Goal: Information Seeking & Learning: Learn about a topic

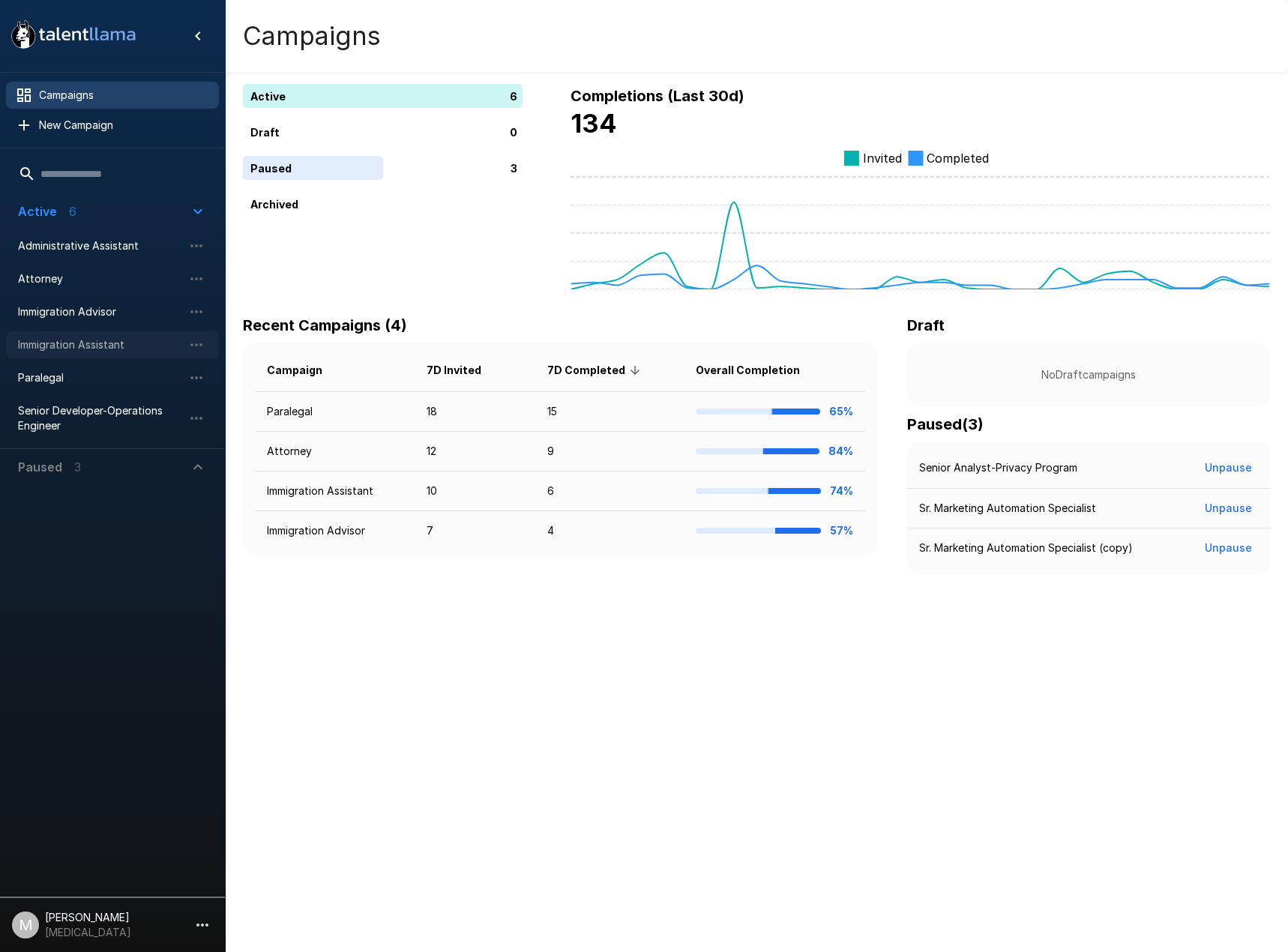
click at [80, 339] on span "Immigration Assistant" at bounding box center [100, 345] width 165 height 15
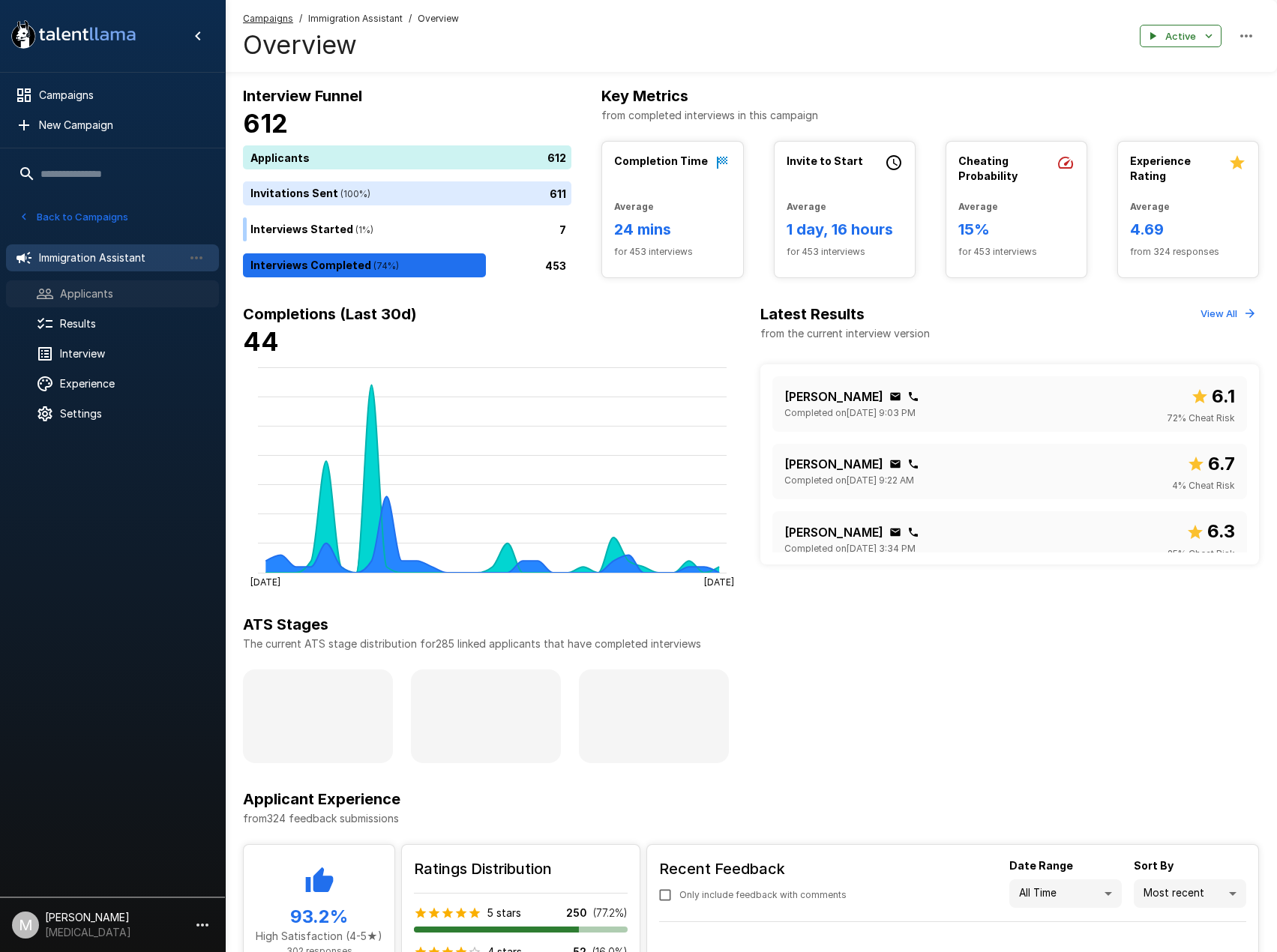
click at [92, 298] on span "Applicants" at bounding box center [133, 294] width 147 height 15
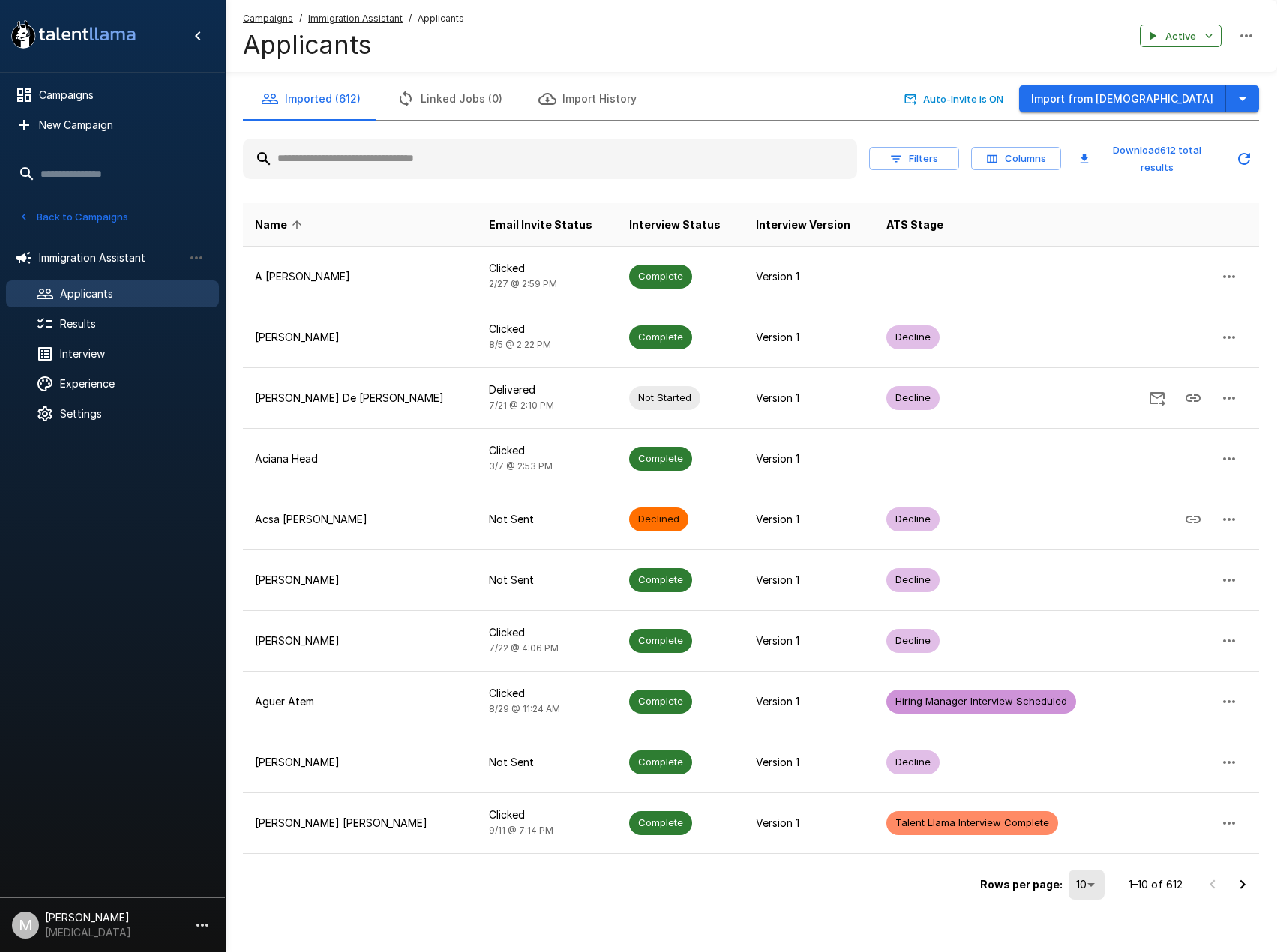
click at [342, 165] on input "text" at bounding box center [550, 159] width 614 height 27
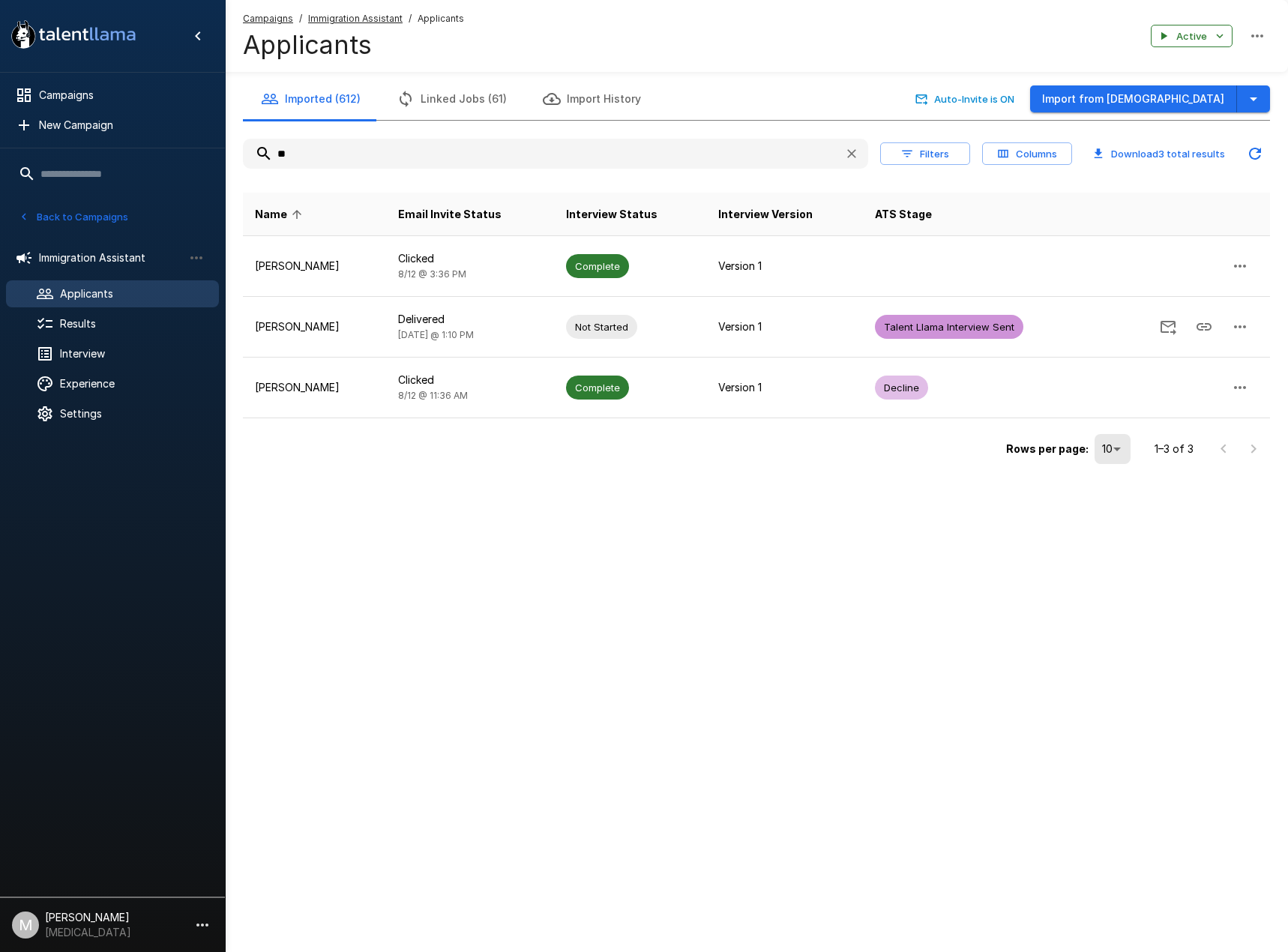
type input "*"
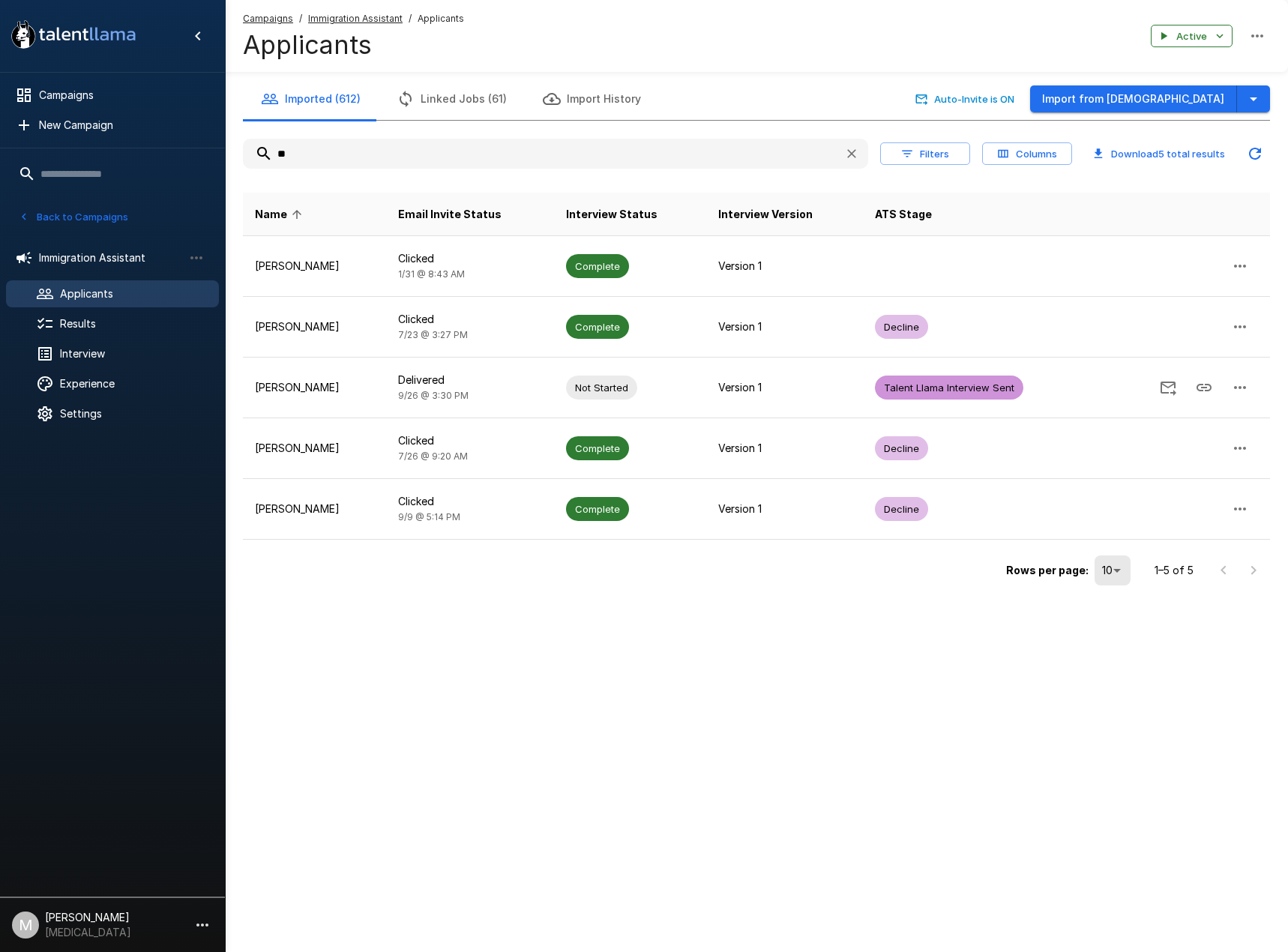
type input "*"
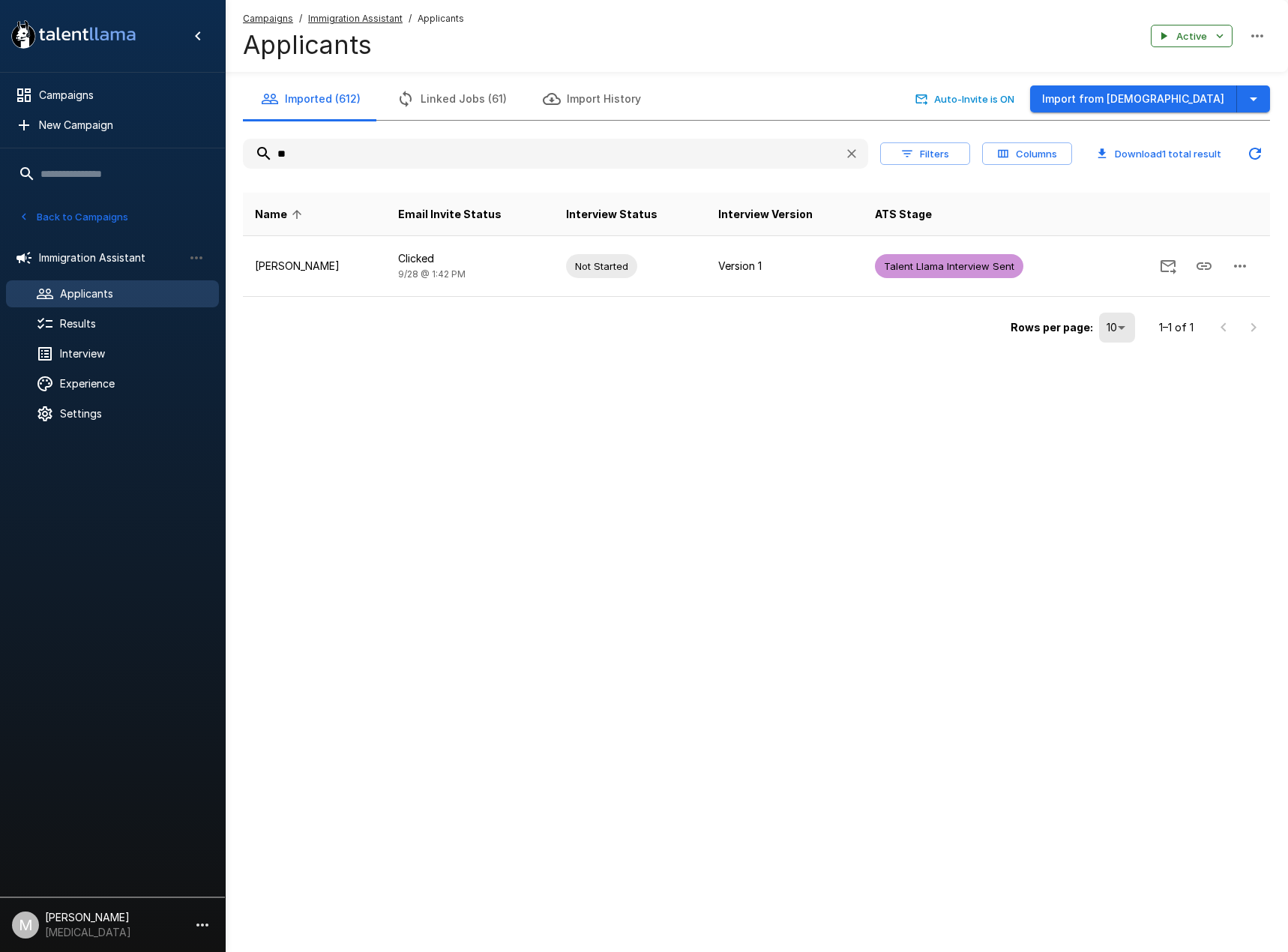
type input "*"
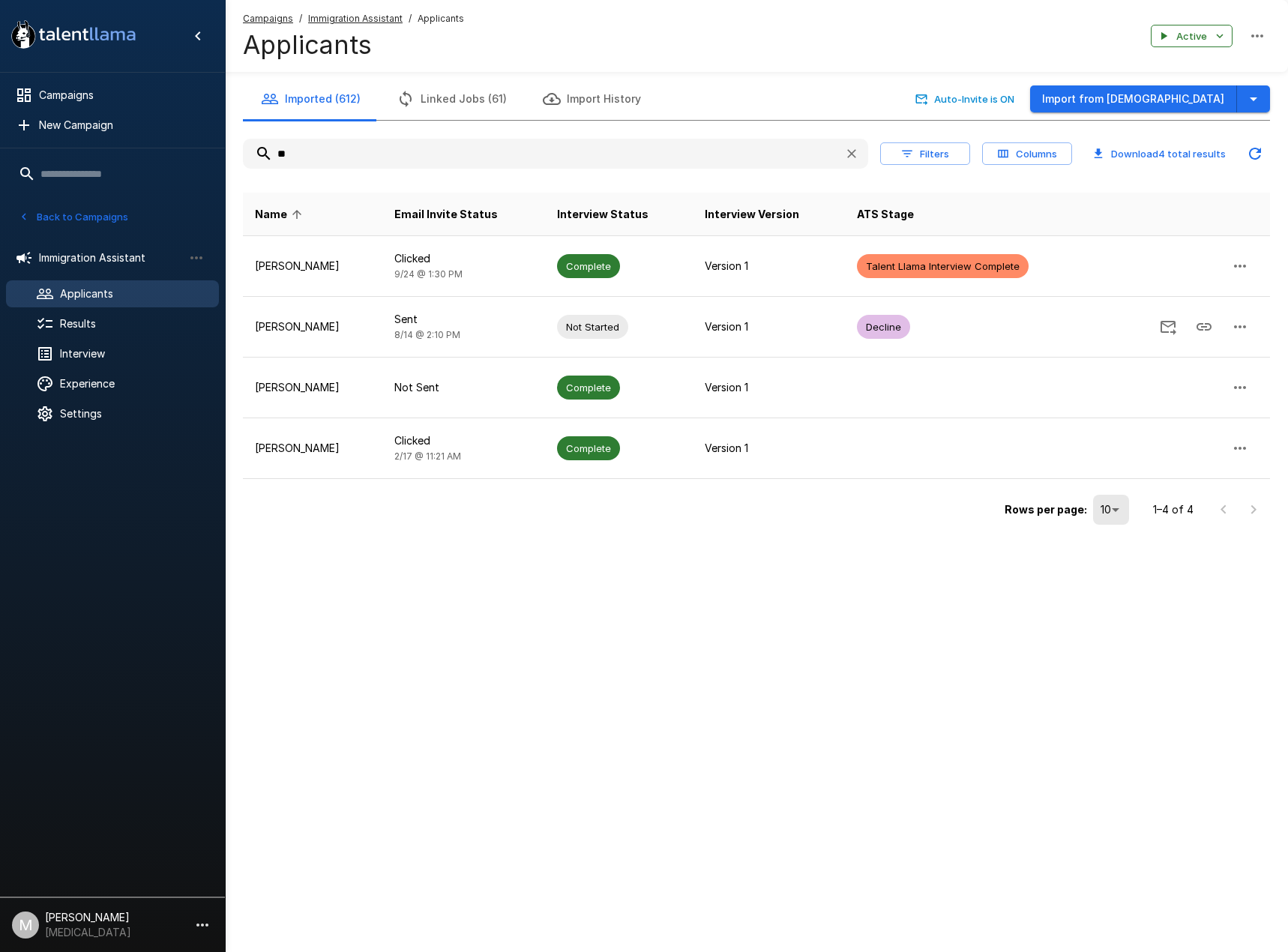
type input "*"
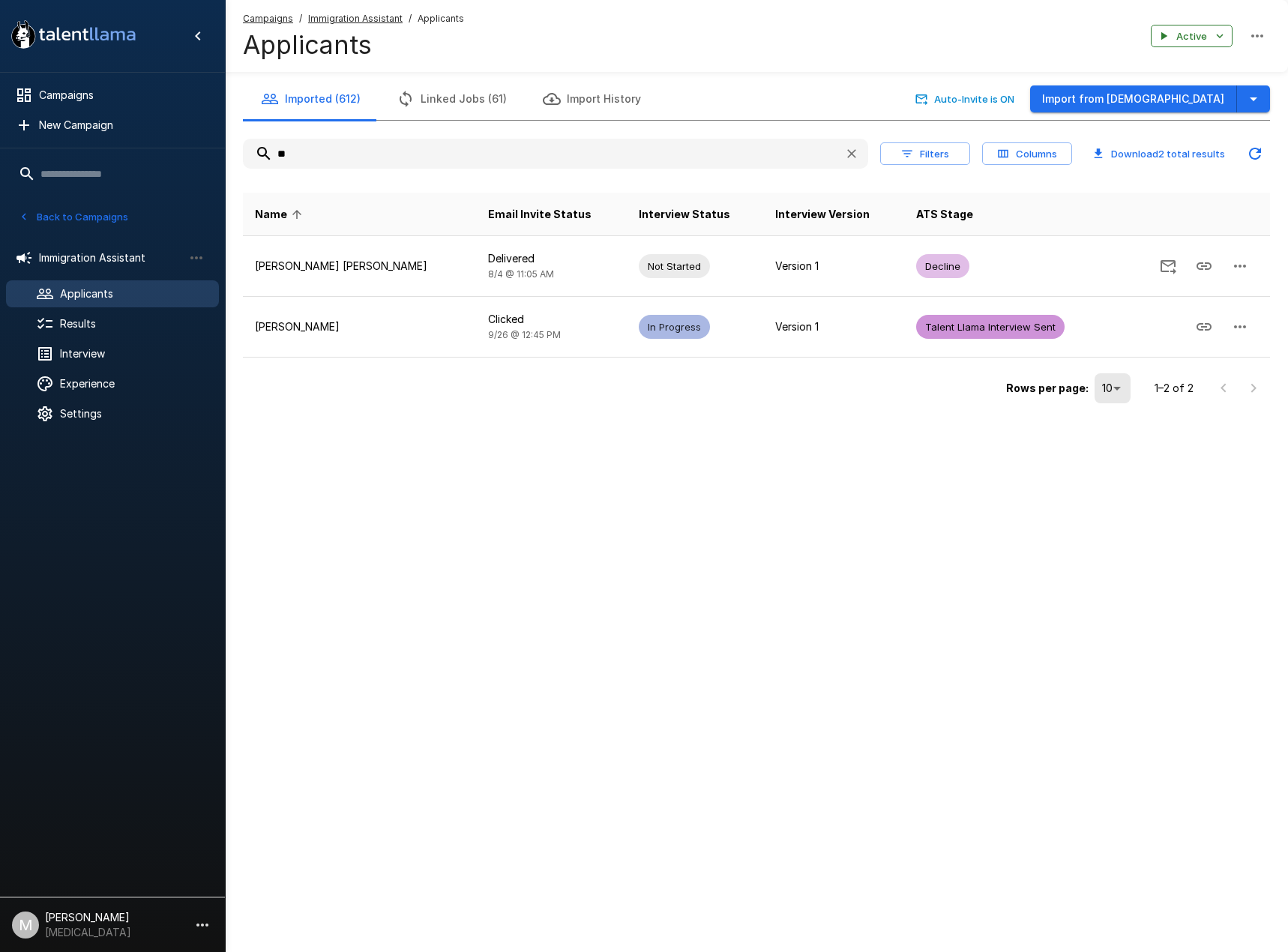
type input "*"
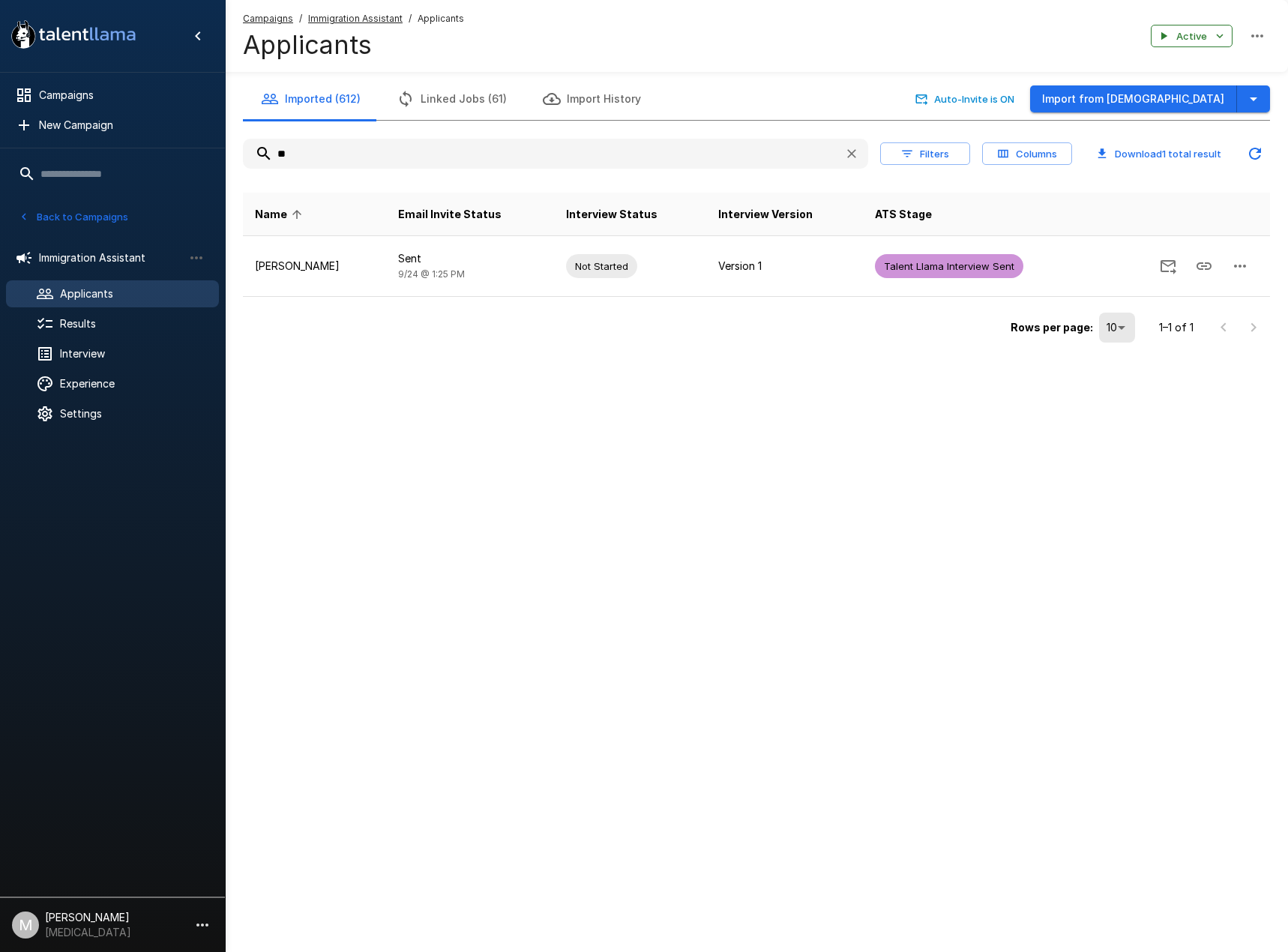
type input "*"
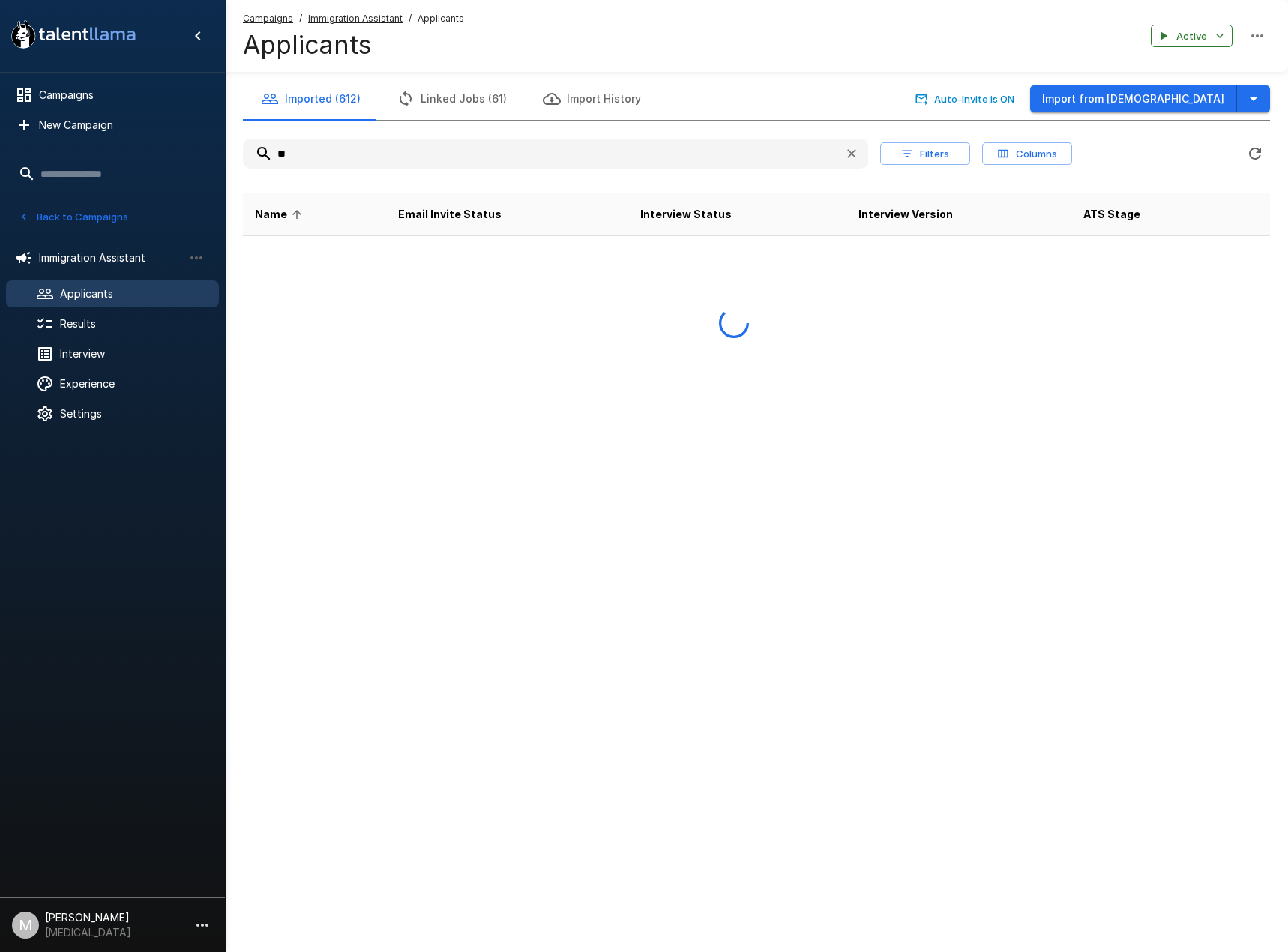
type input "*"
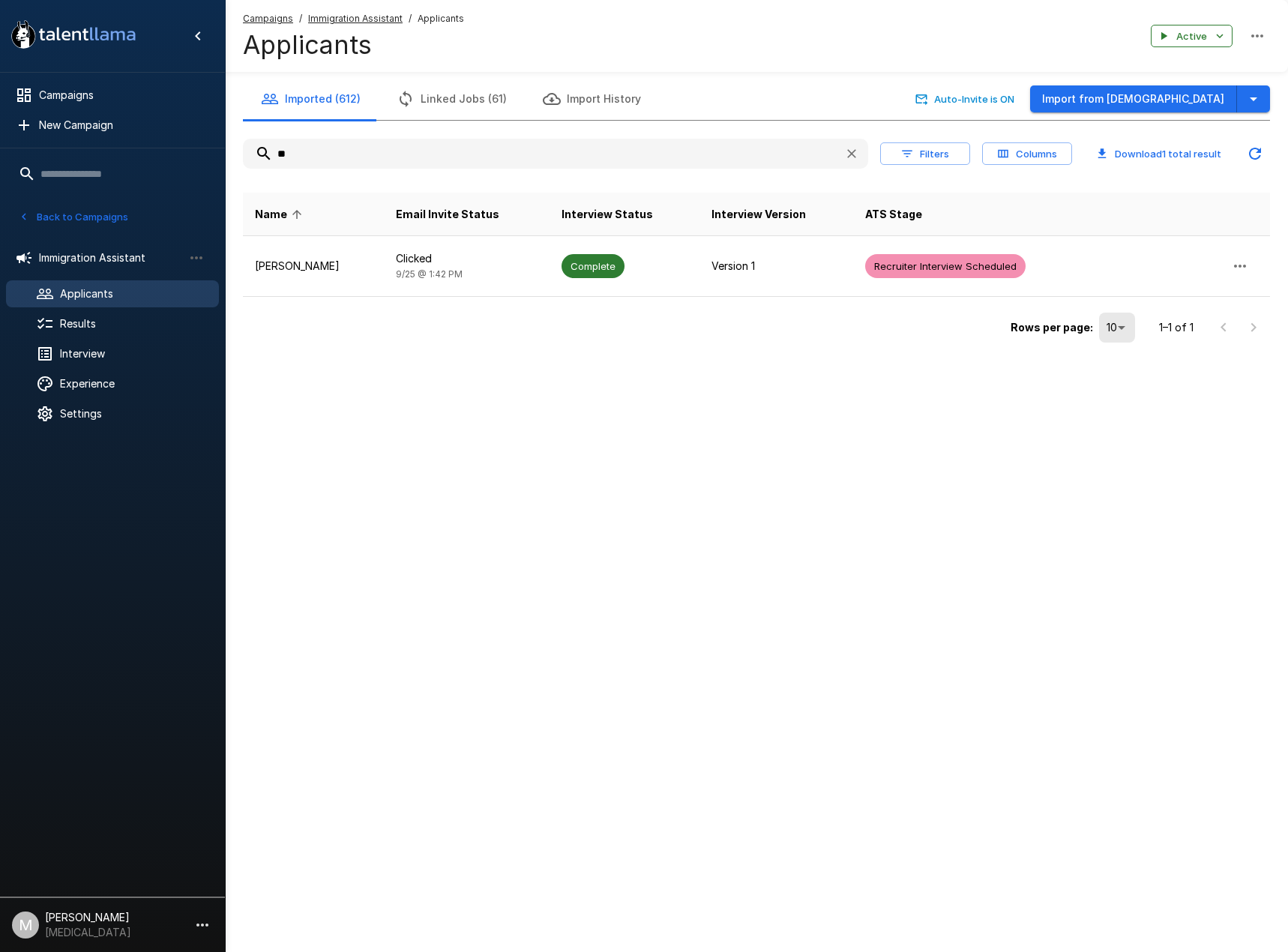
type input "*"
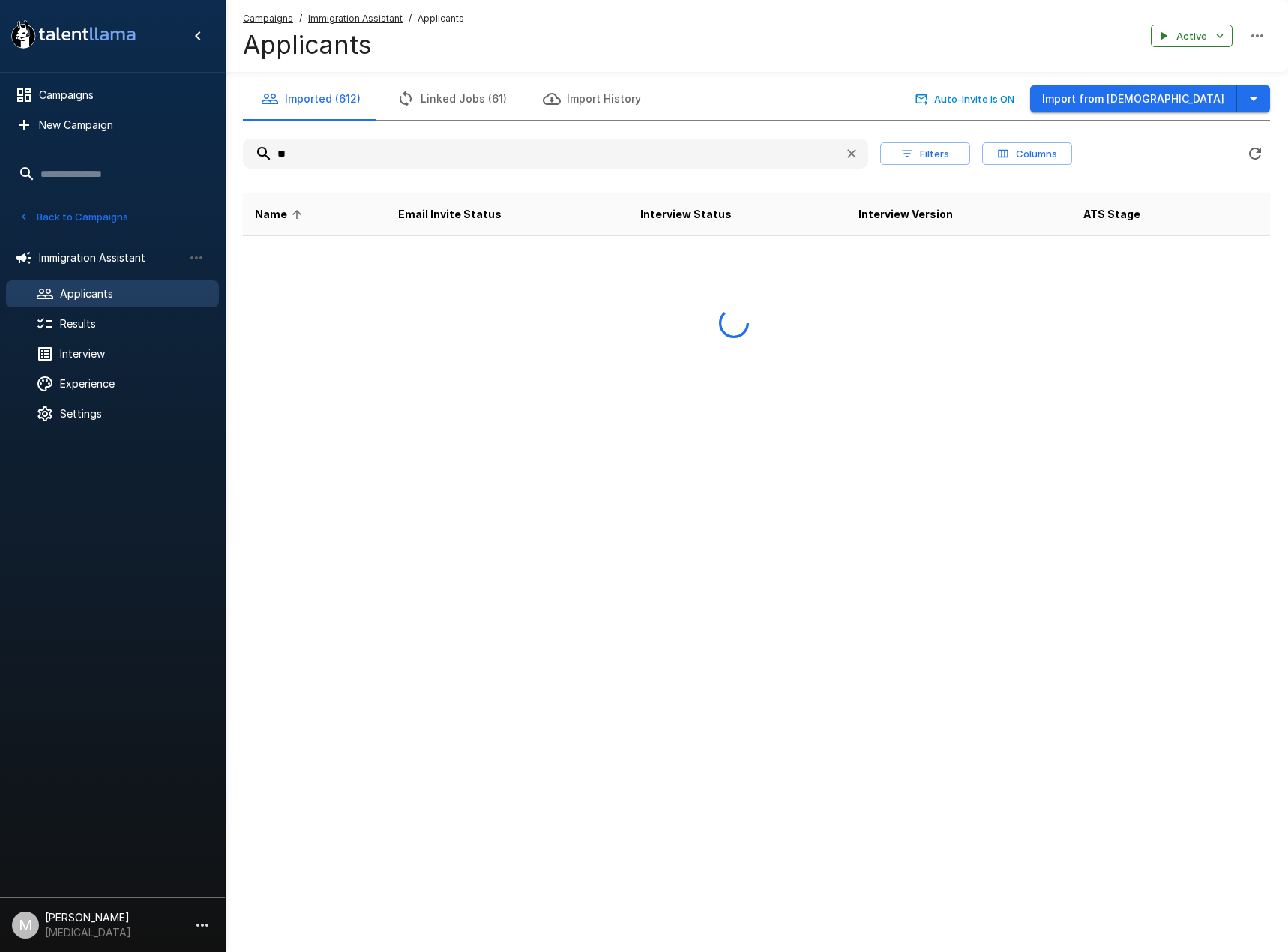
type input "*"
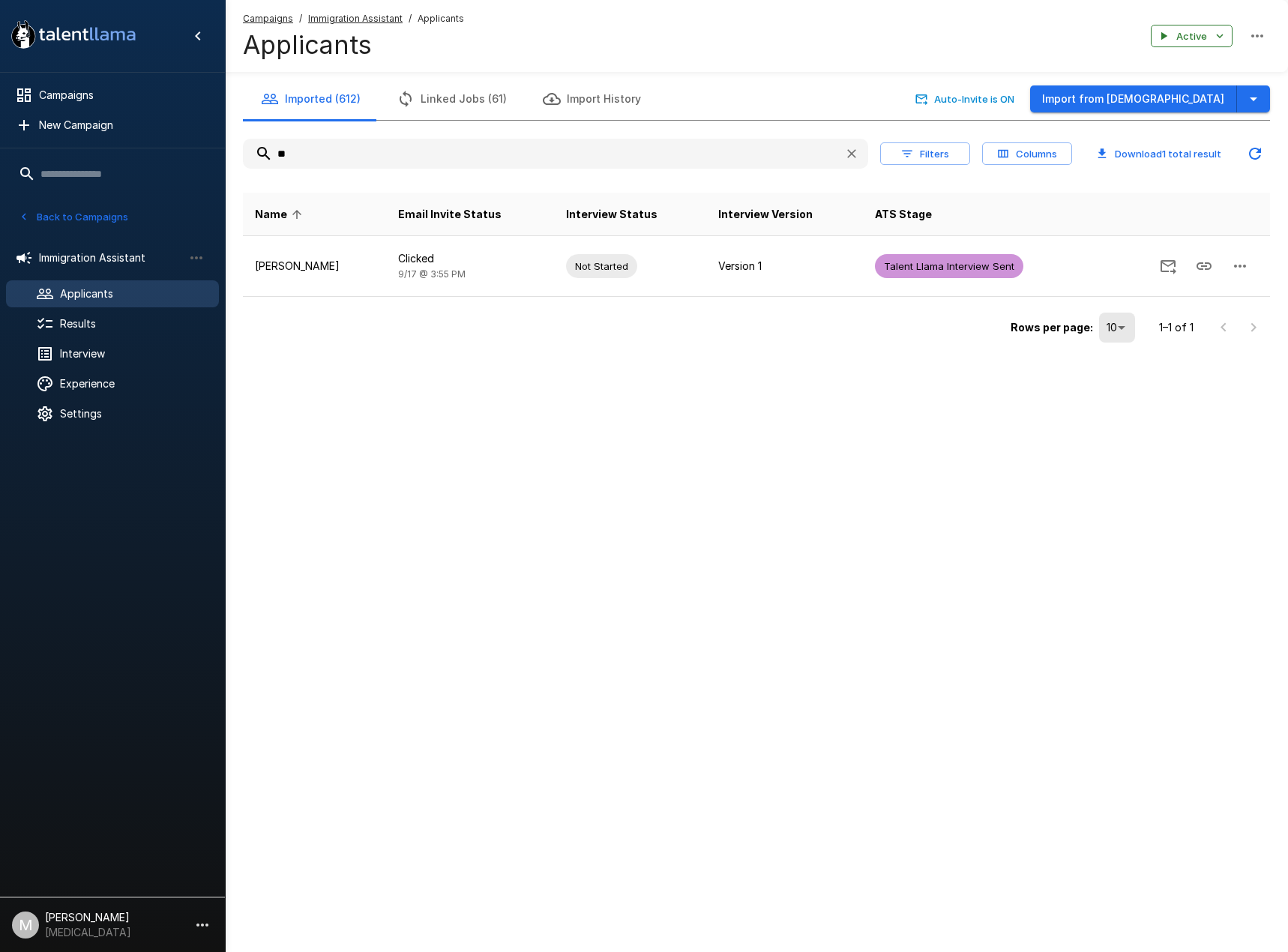
type input "*"
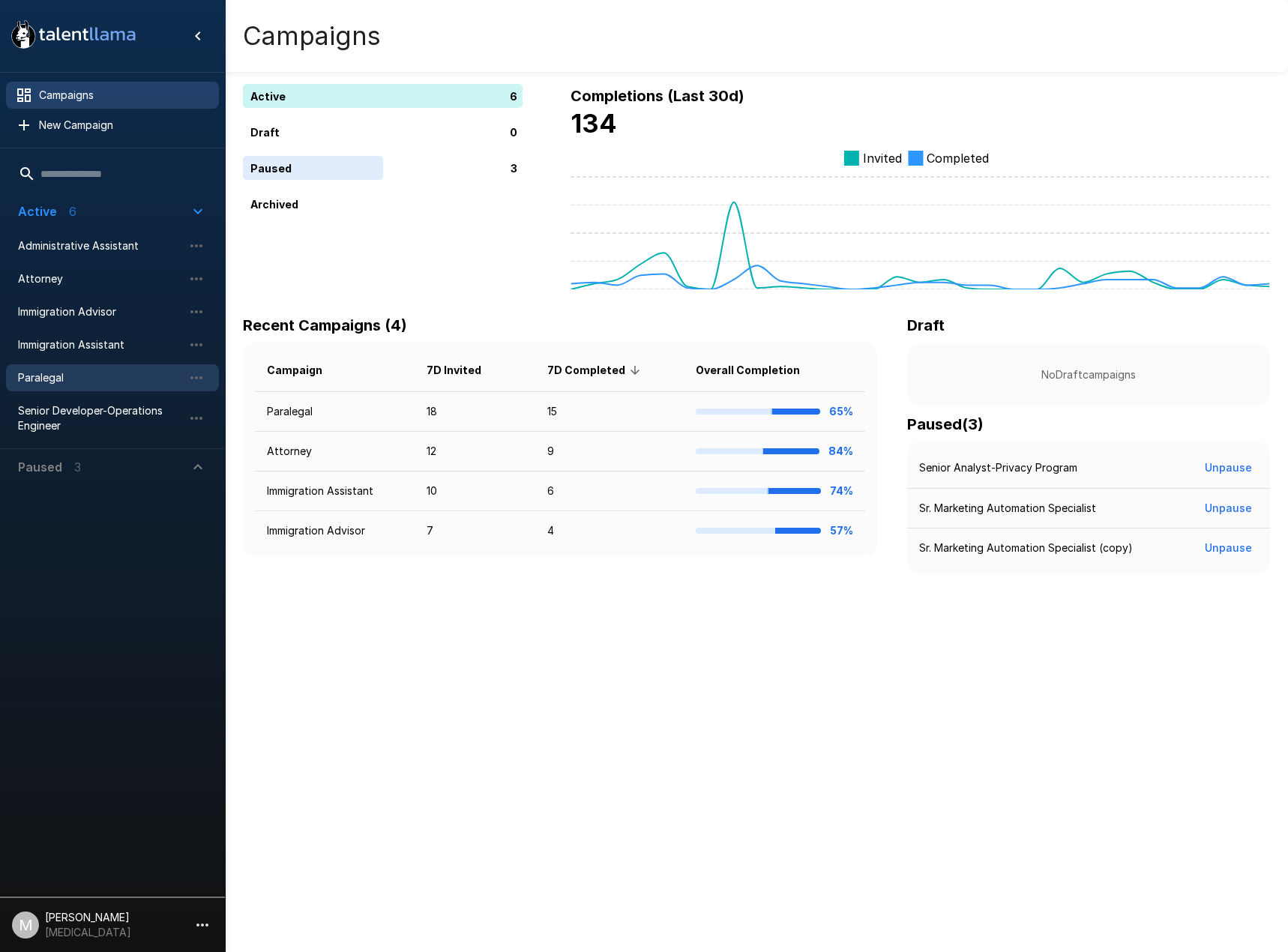
click at [51, 370] on div "Paralegal" at bounding box center [112, 378] width 213 height 27
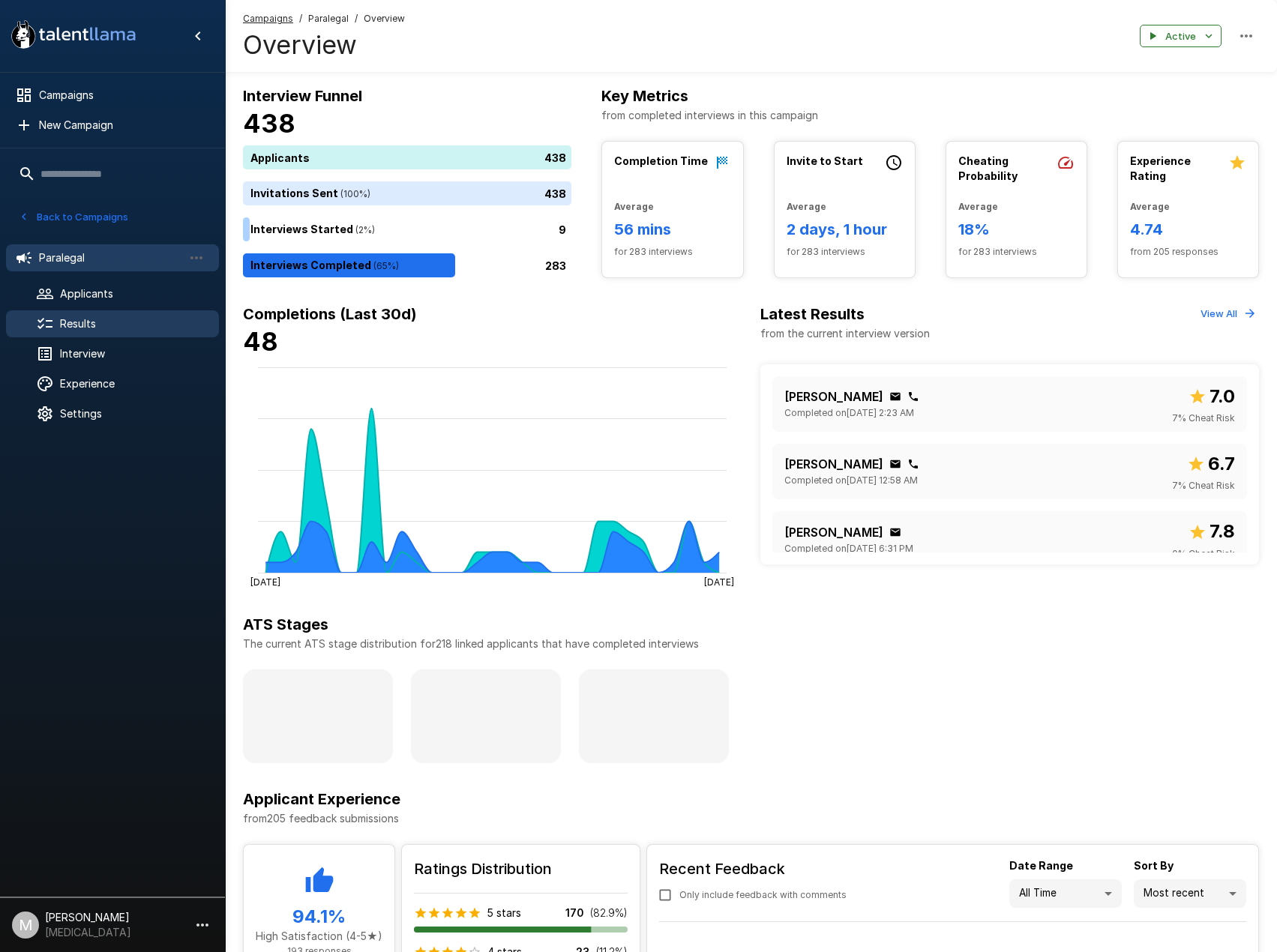
click at [125, 327] on span "Results" at bounding box center [133, 324] width 147 height 15
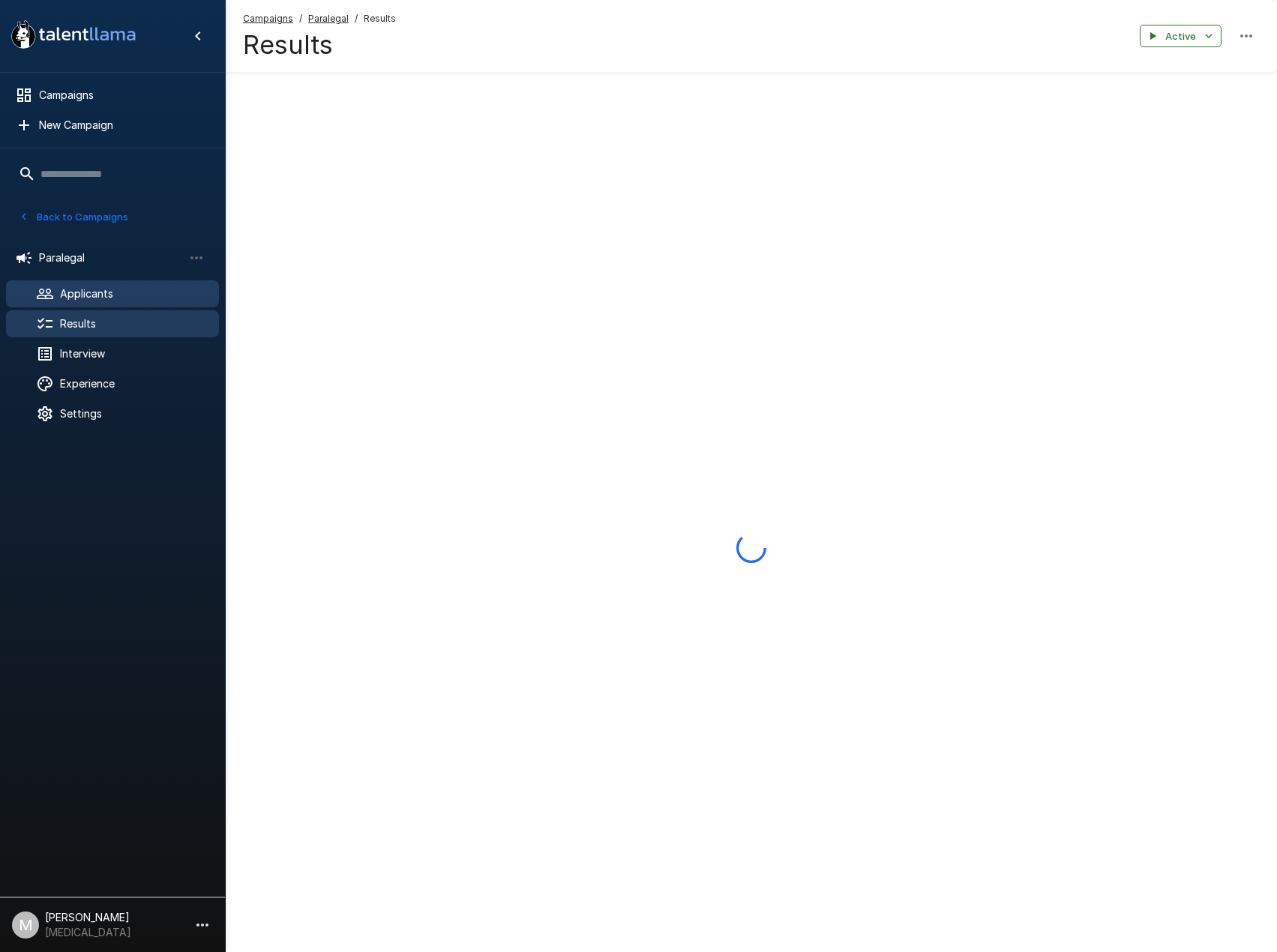
click at [120, 293] on span "Applicants" at bounding box center [133, 294] width 147 height 15
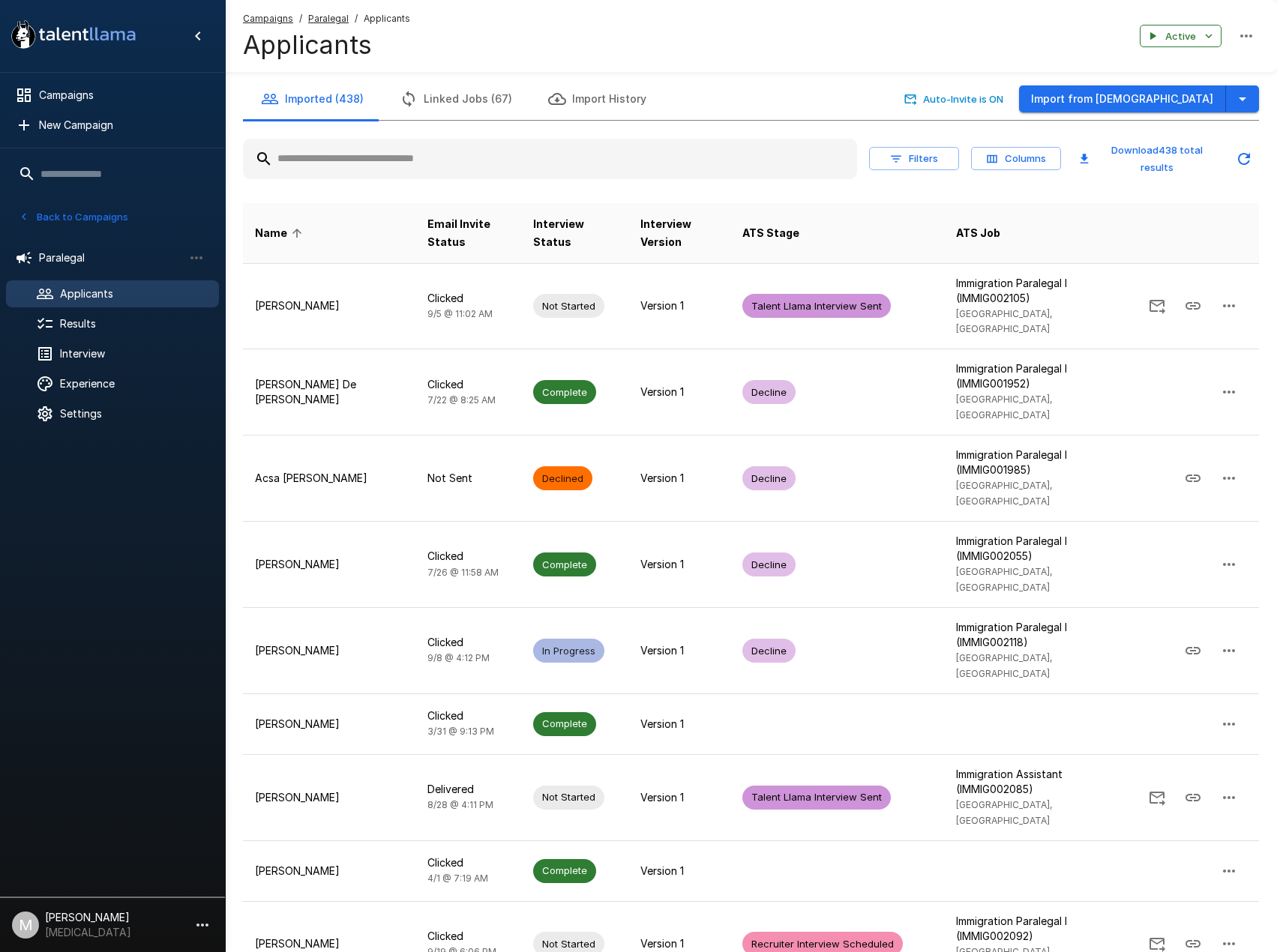
click at [401, 161] on input "text" at bounding box center [550, 159] width 614 height 27
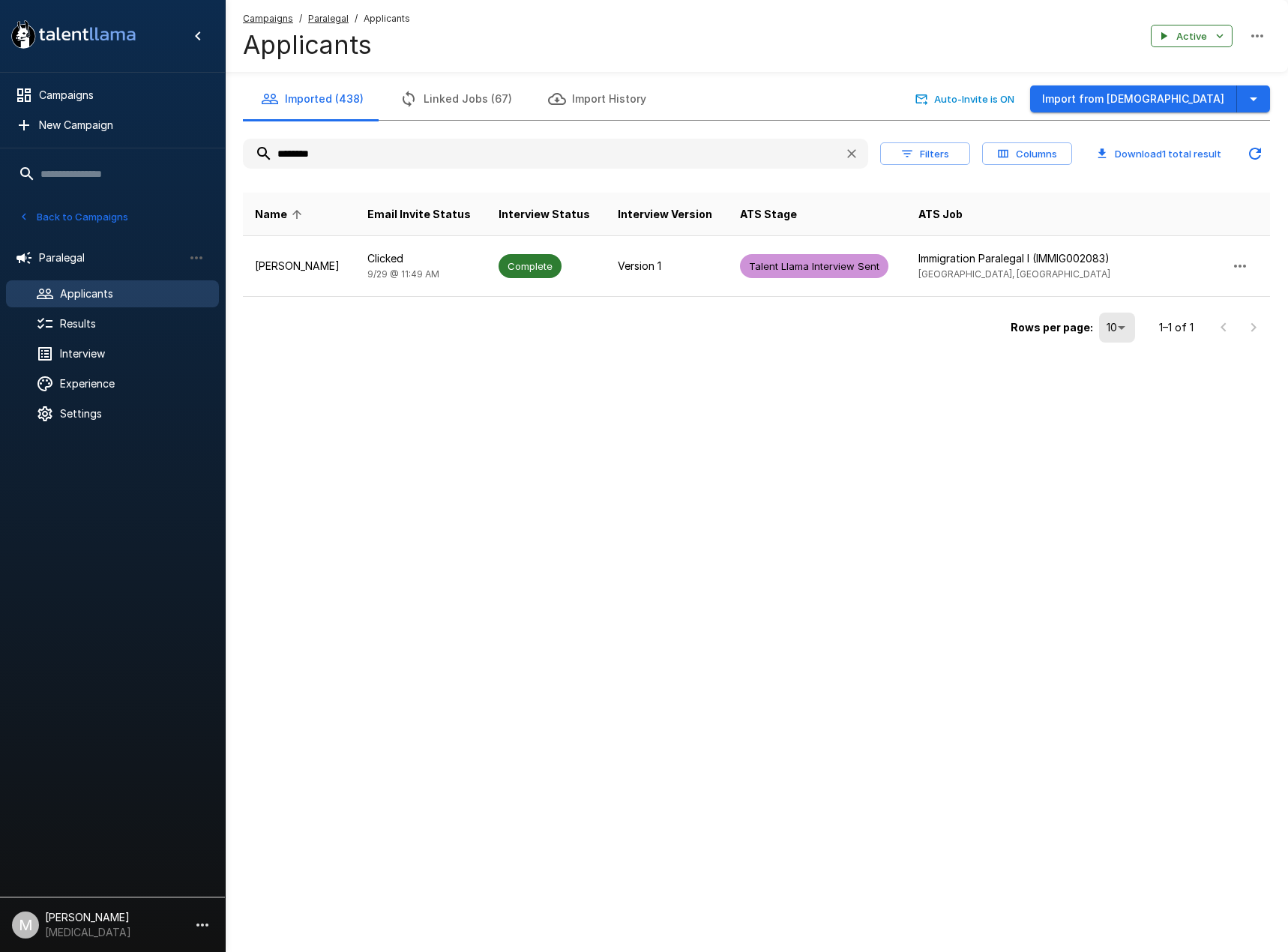
type input "********"
click at [361, 268] on td "Clicked 9/29 @ 11:49 AM" at bounding box center [421, 267] width 132 height 61
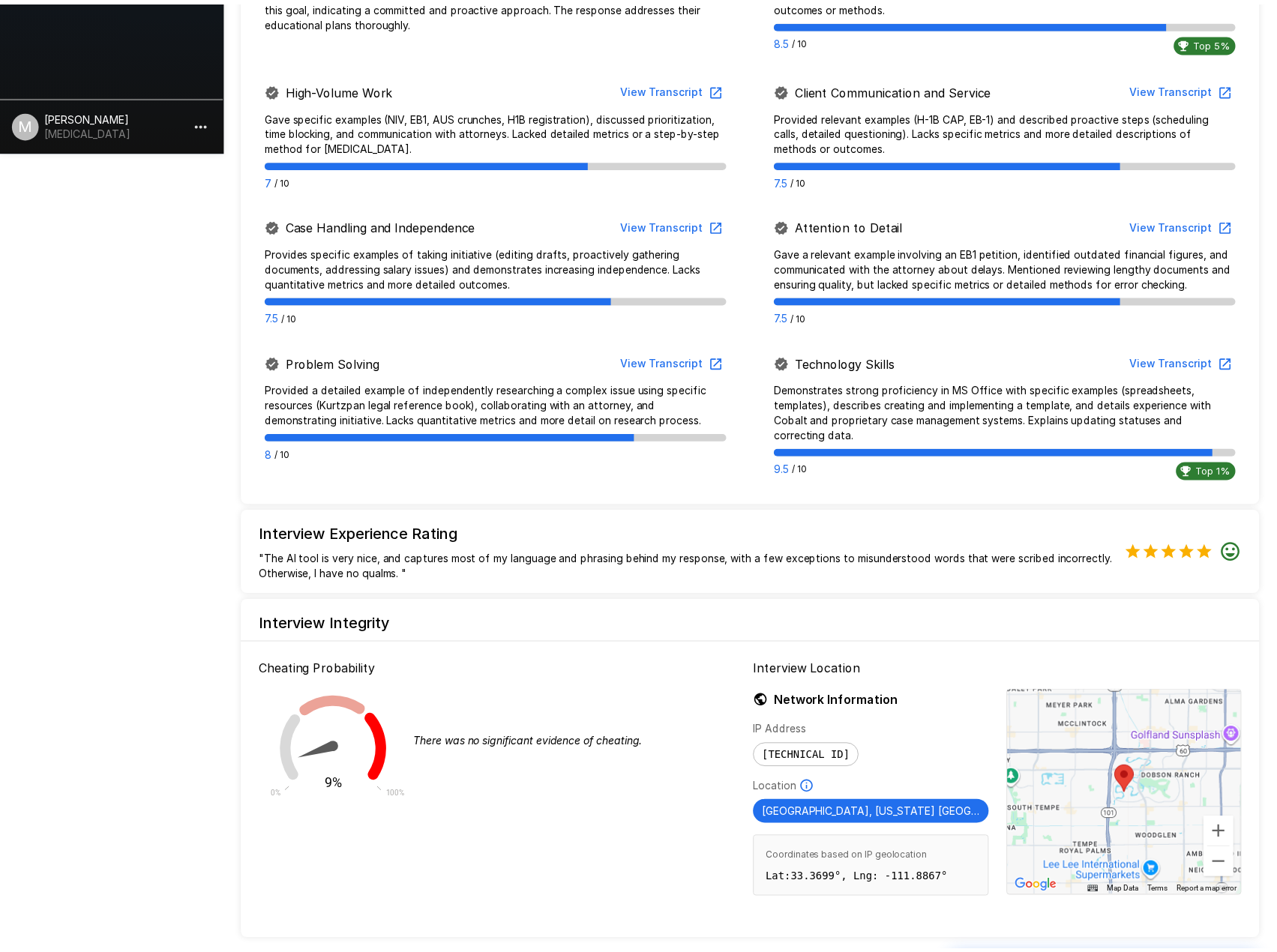
scroll to position [863, 0]
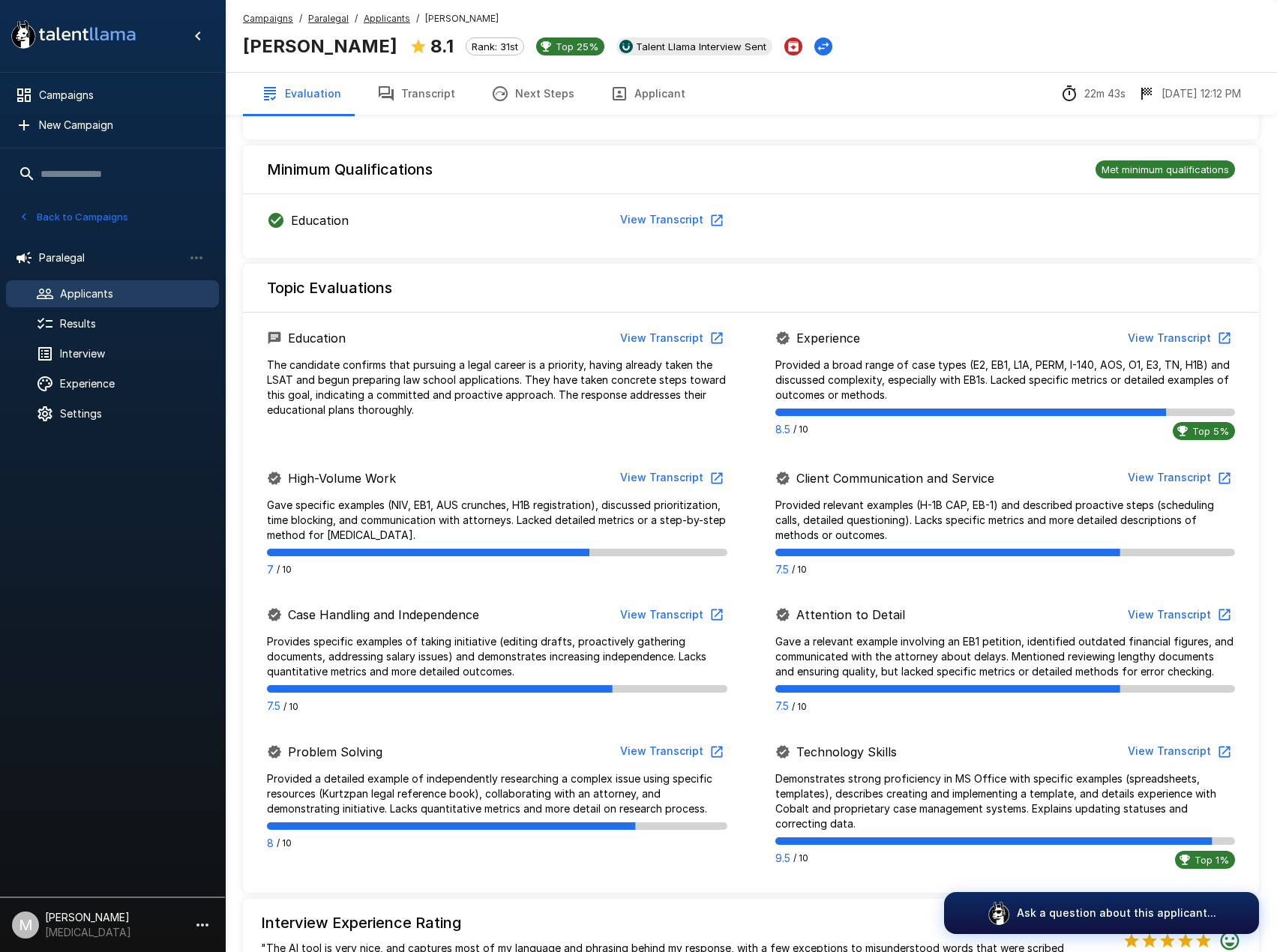
click at [447, 111] on button "Transcript" at bounding box center [415, 94] width 114 height 42
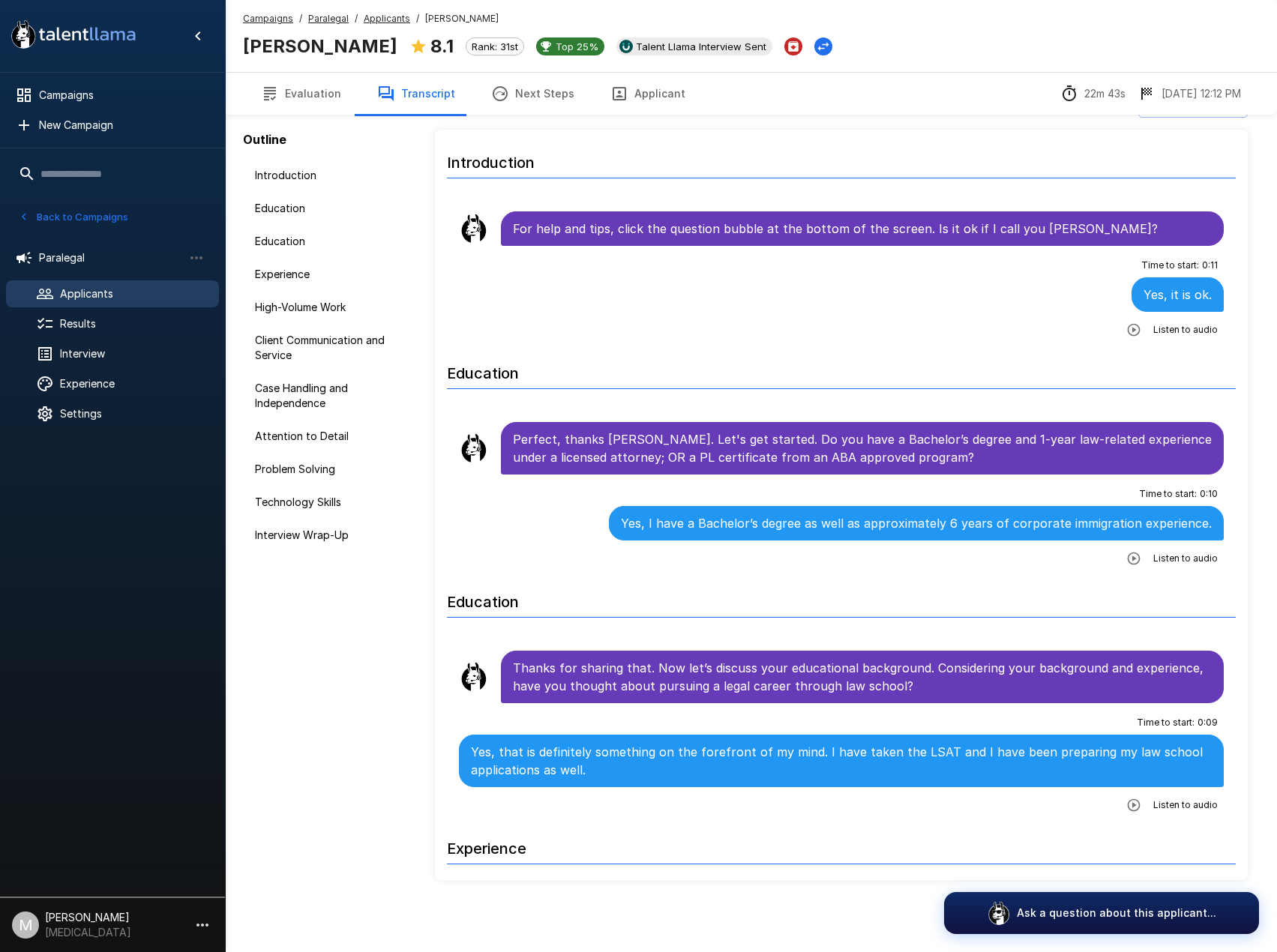
scroll to position [35, 0]
click at [512, 94] on button "Next Steps" at bounding box center [532, 94] width 120 height 42
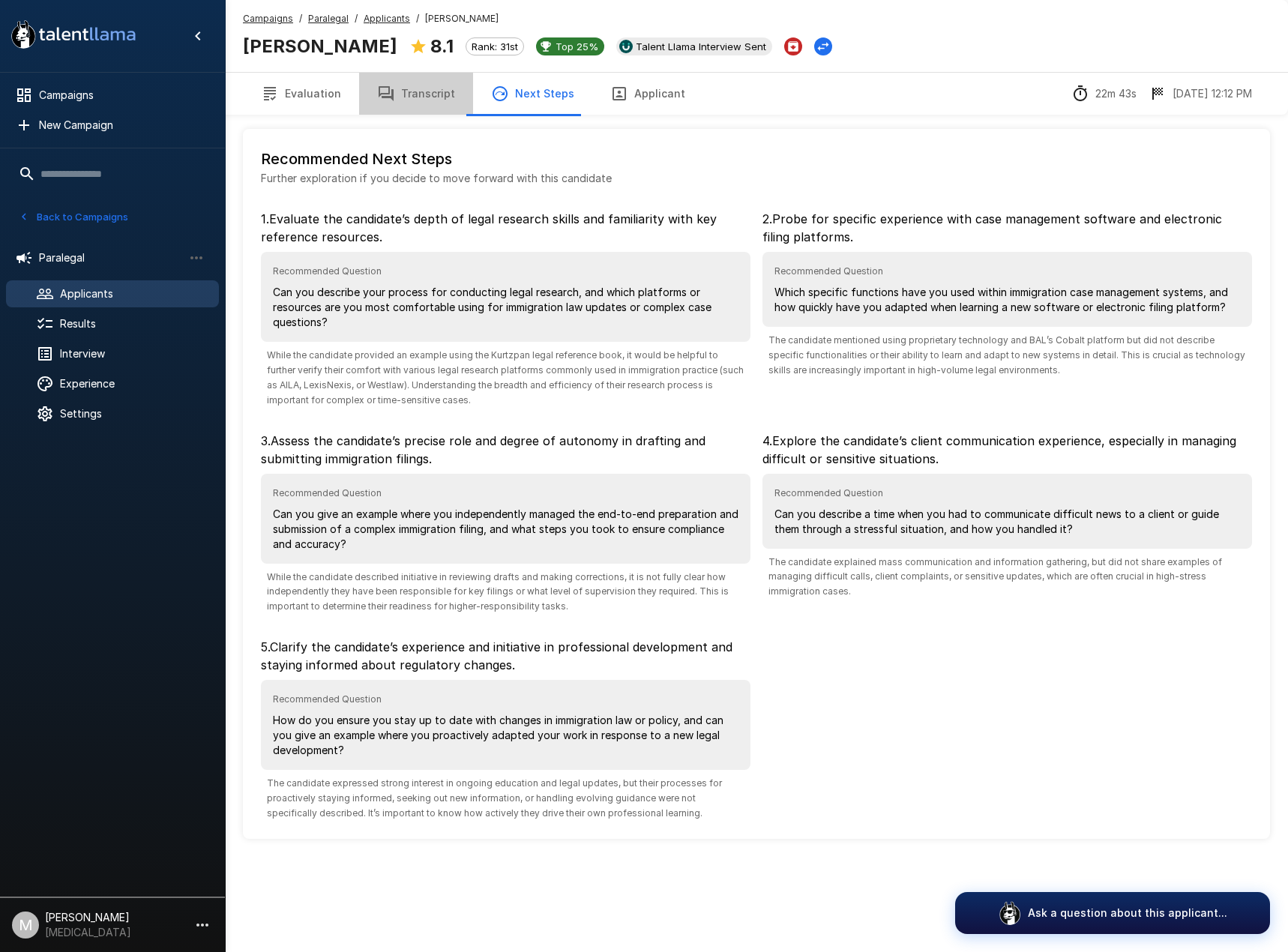
click at [422, 91] on button "Transcript" at bounding box center [415, 94] width 114 height 42
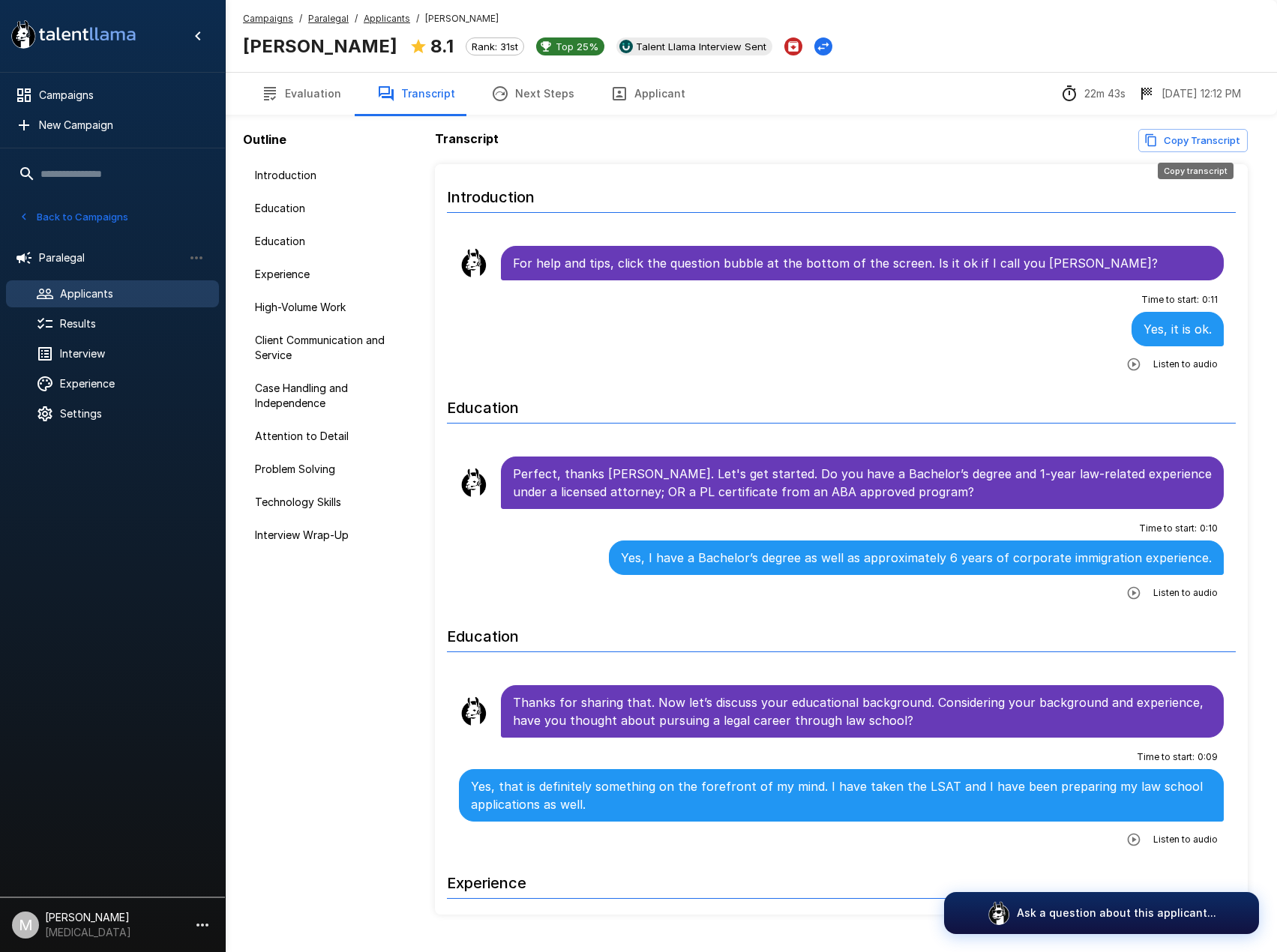
click at [1168, 146] on button "Copy Transcript" at bounding box center [1193, 140] width 110 height 23
click at [536, 100] on button "Next Steps" at bounding box center [532, 94] width 120 height 42
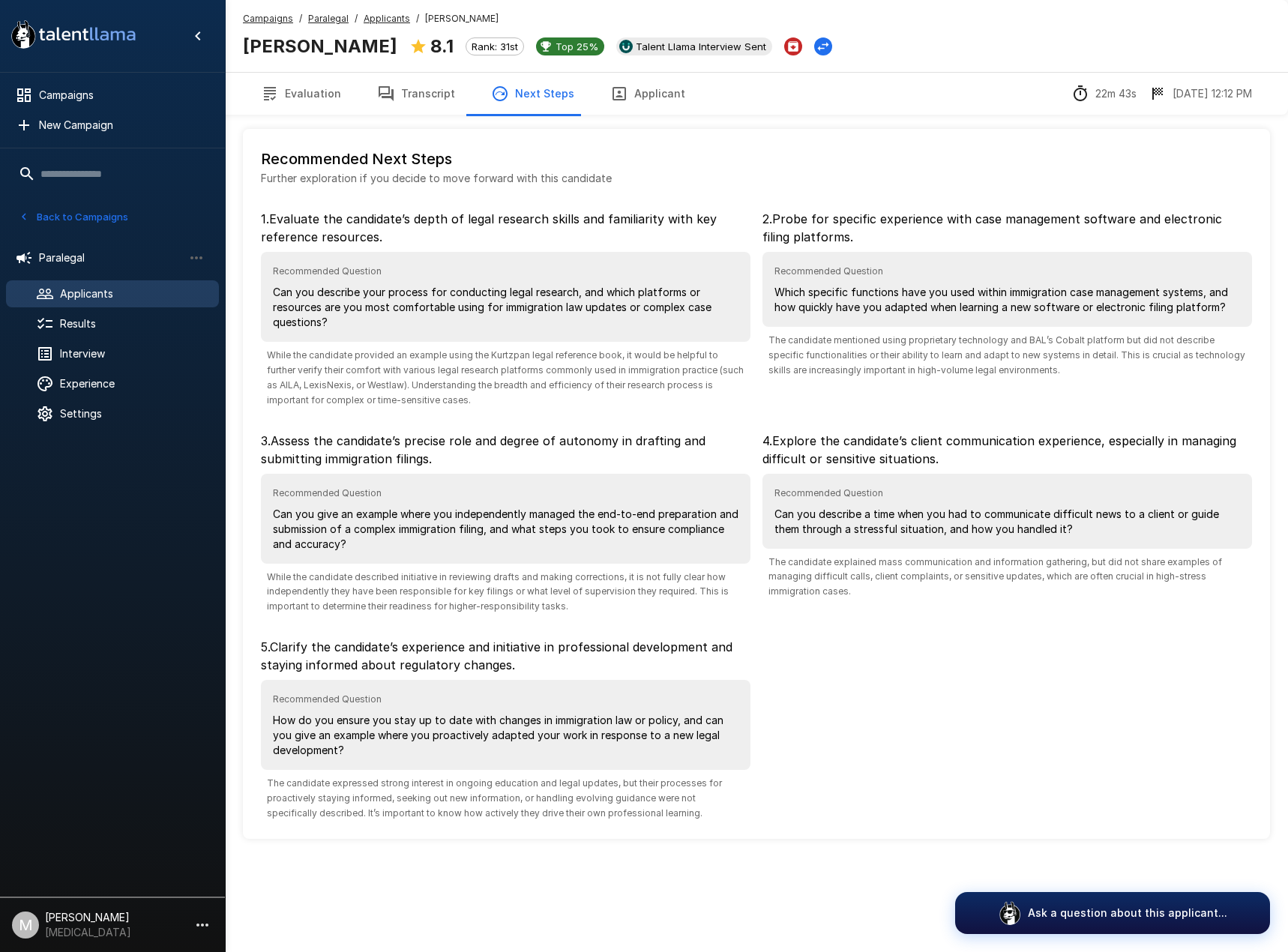
click at [388, 120] on div "Recommended Next Steps Further exploration if you decide to move forward with t…" at bounding box center [756, 419] width 1027 height 839
click at [397, 111] on button "Transcript" at bounding box center [415, 94] width 114 height 42
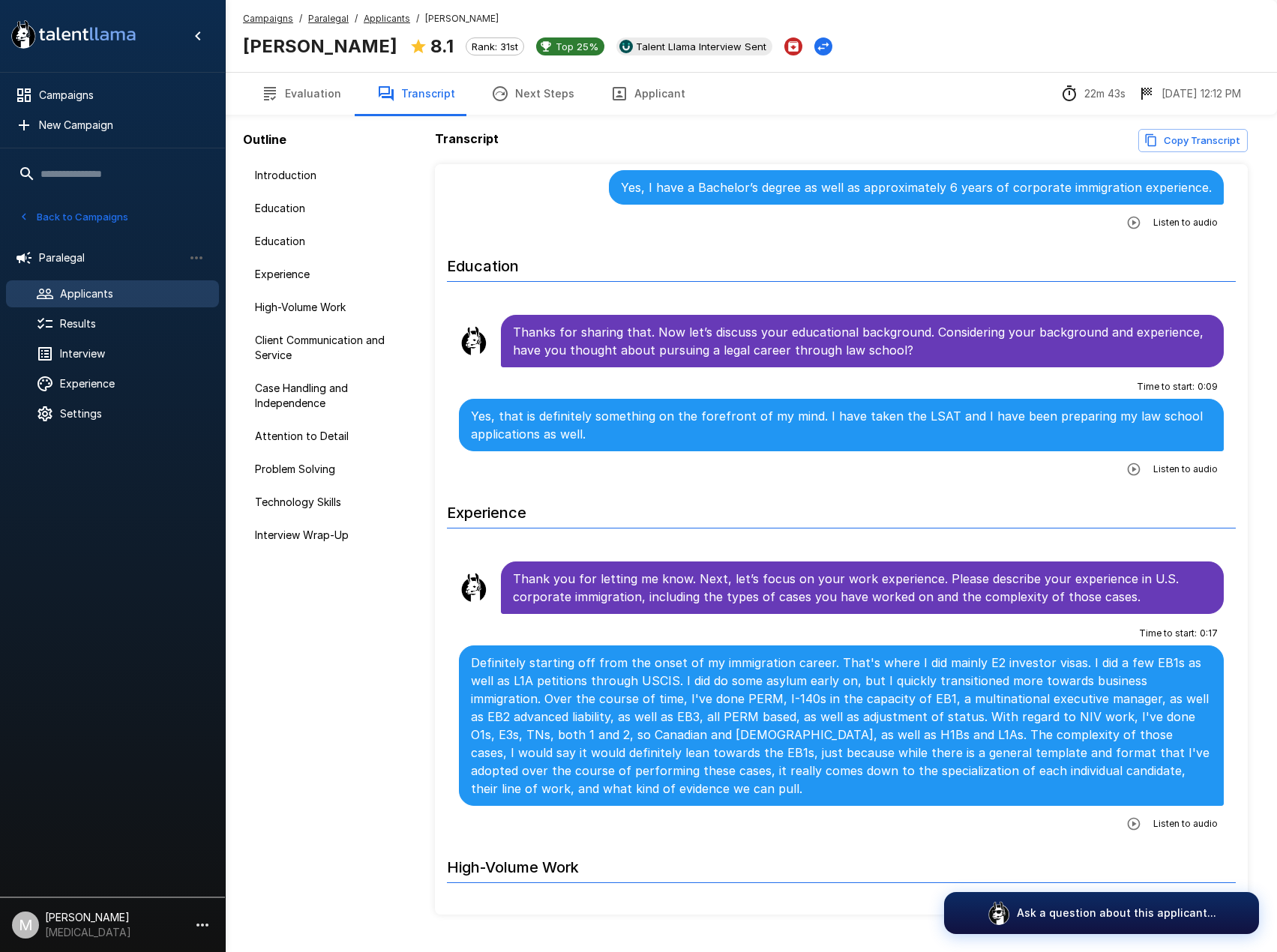
scroll to position [375, 0]
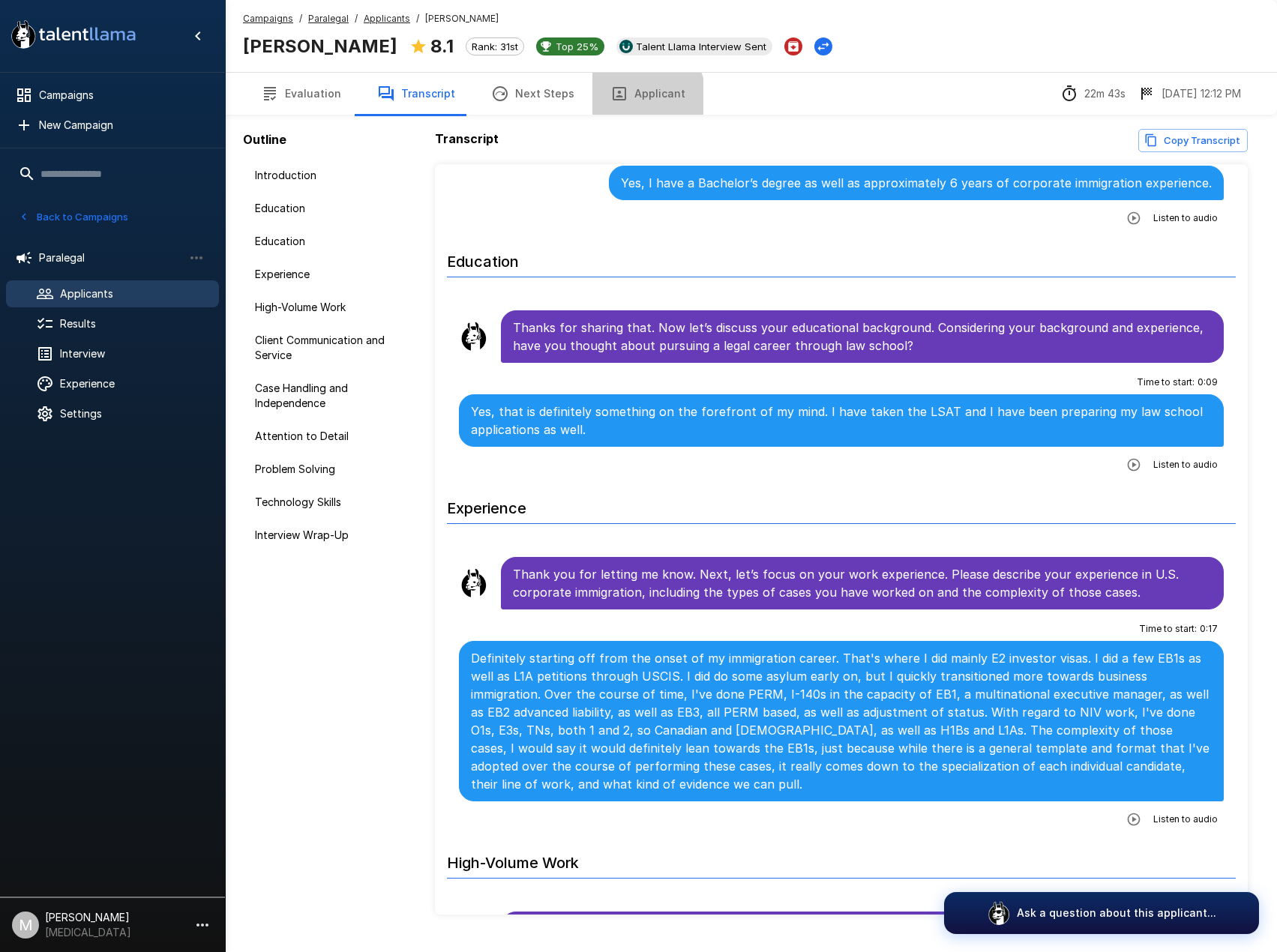
click at [626, 99] on button "Applicant" at bounding box center [648, 94] width 111 height 42
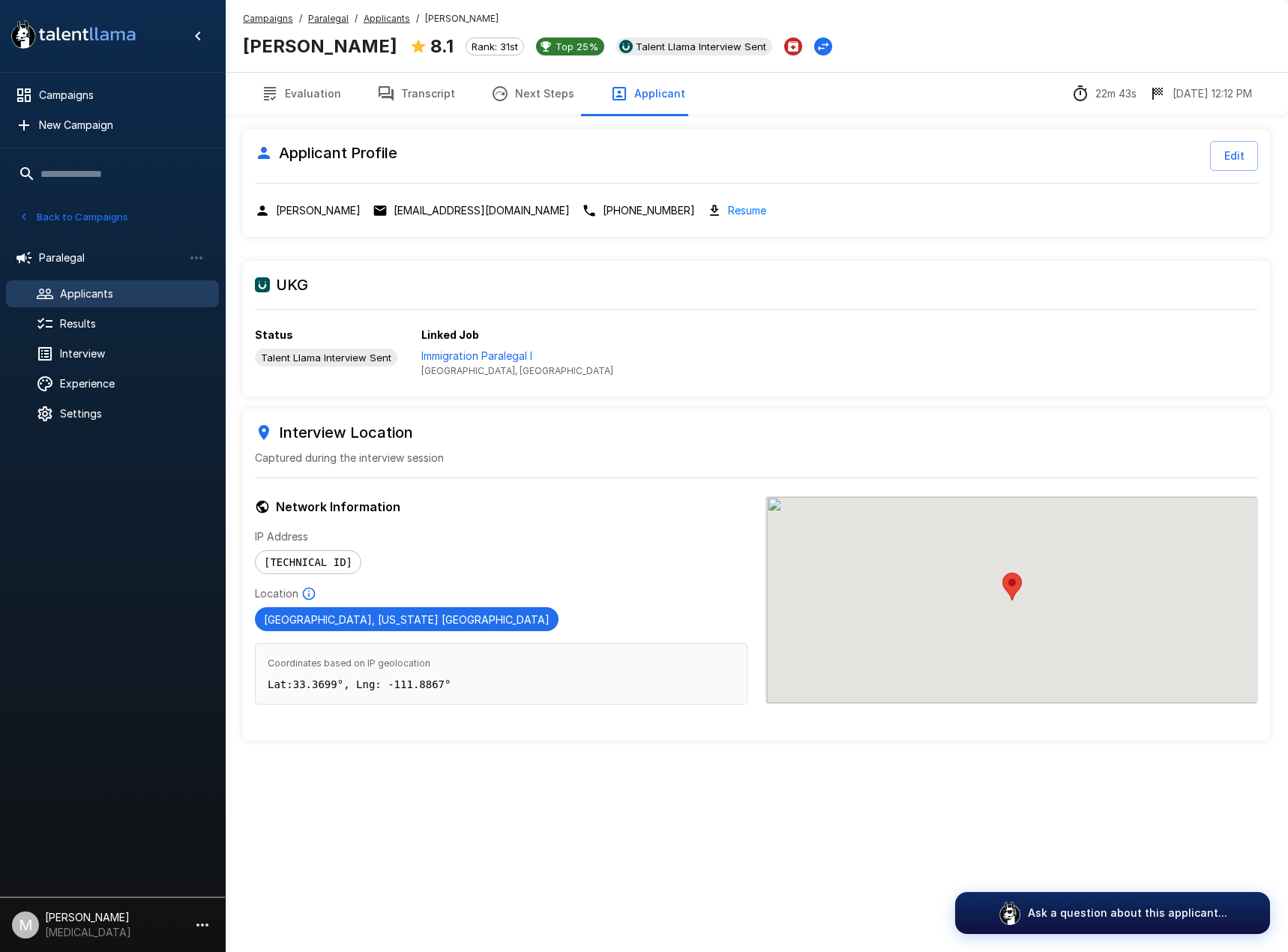
click at [728, 216] on link "Resume" at bounding box center [747, 210] width 38 height 17
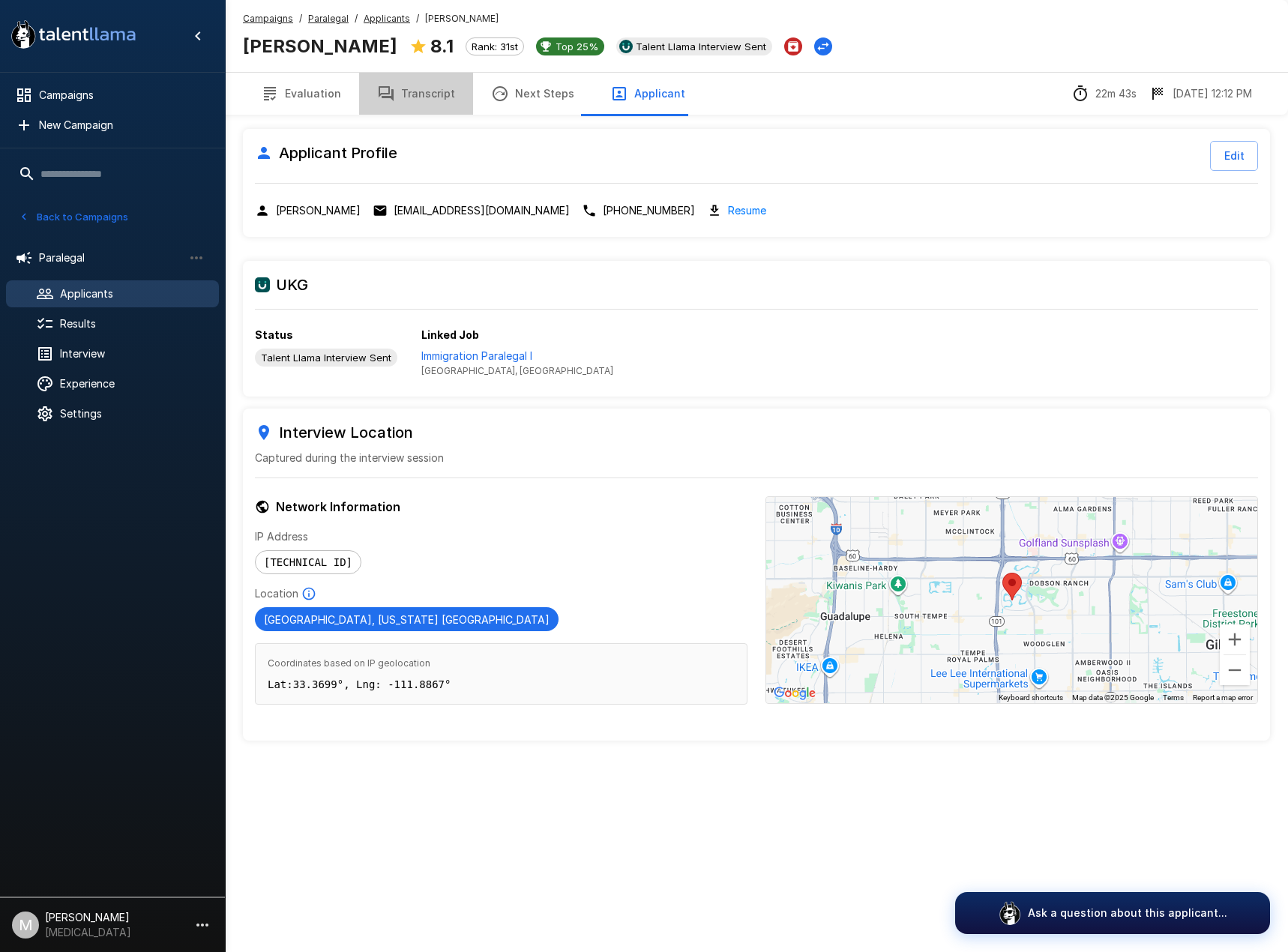
click at [446, 105] on button "Transcript" at bounding box center [415, 94] width 114 height 42
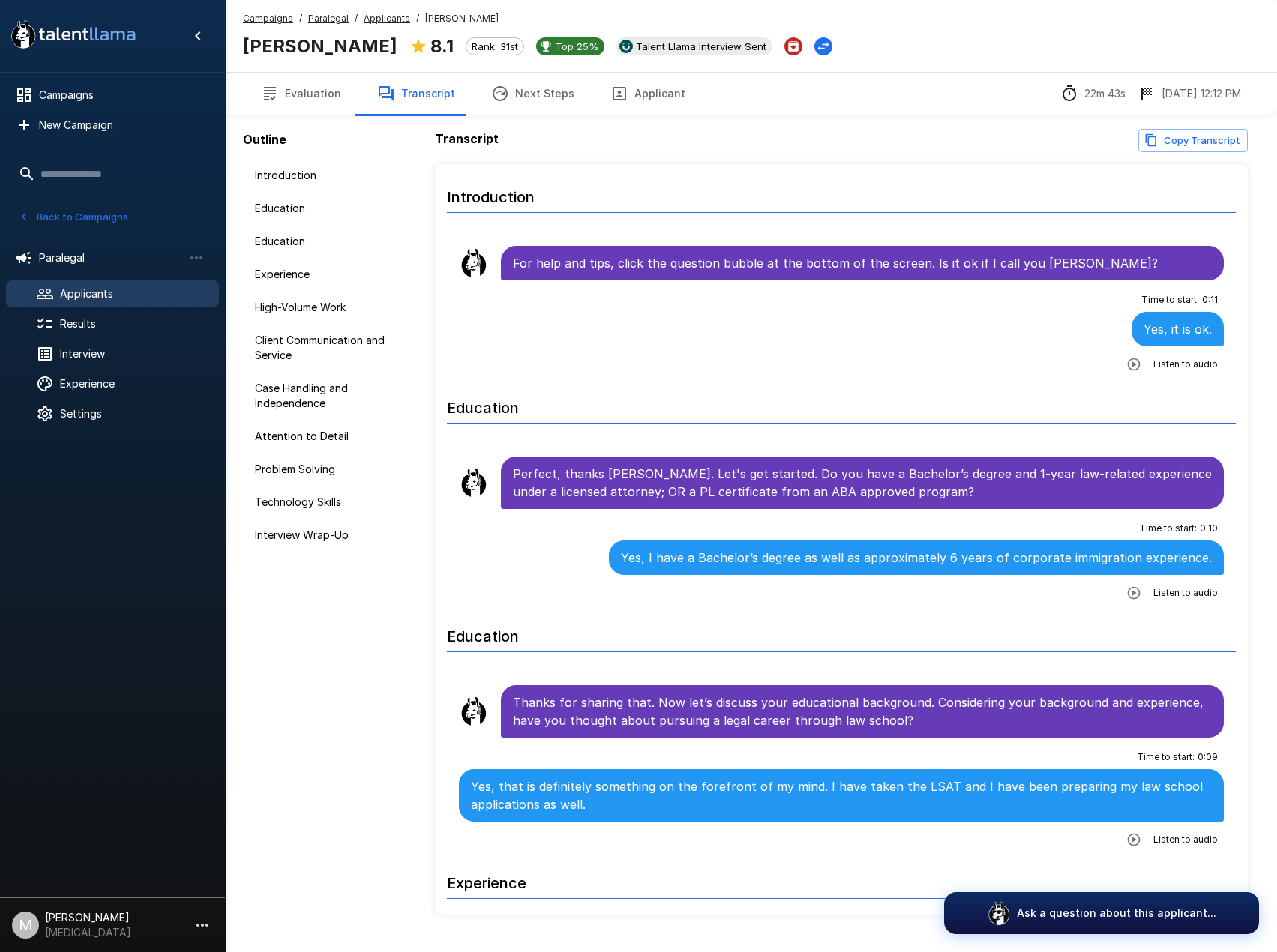
scroll to position [375, 0]
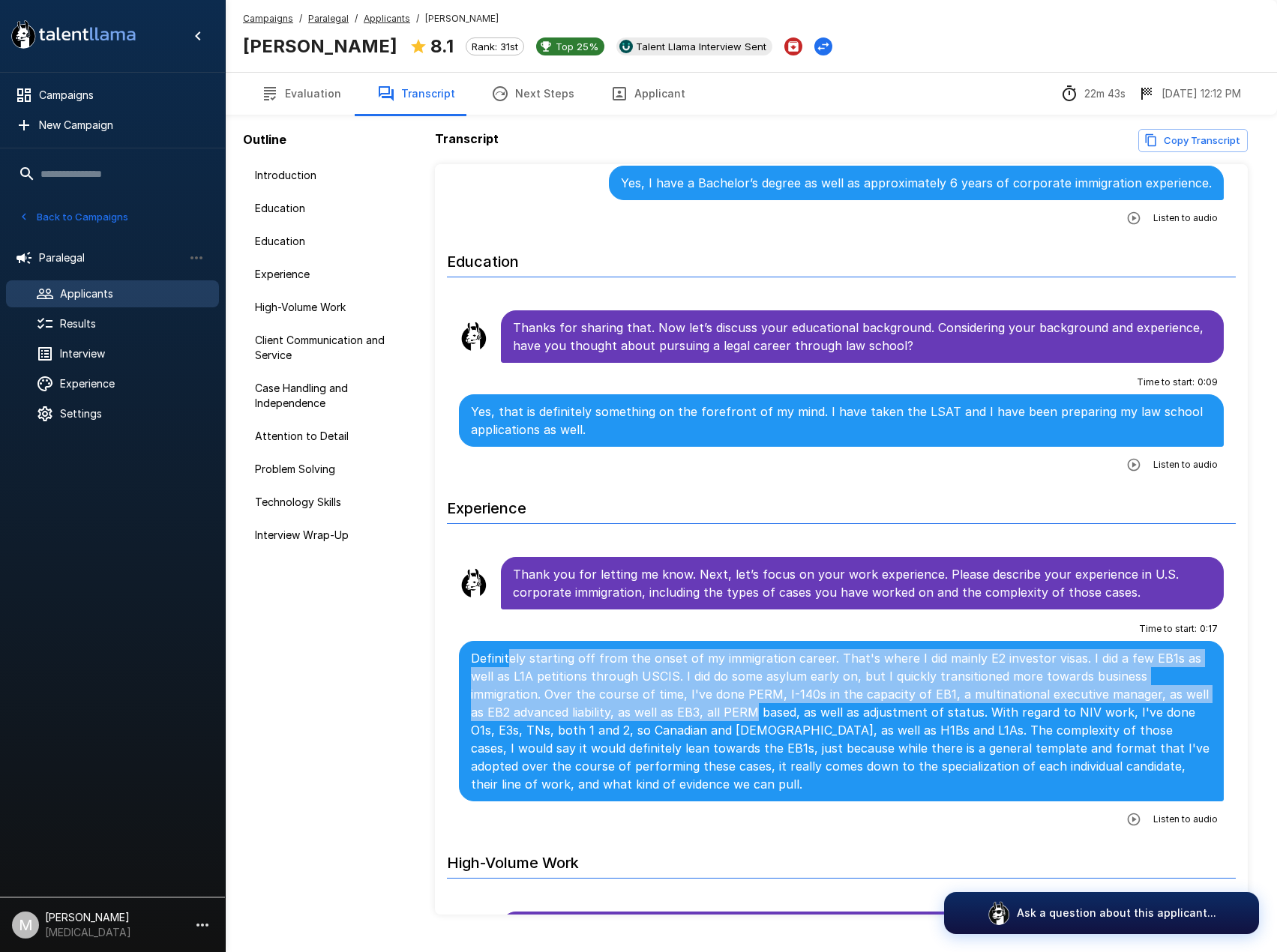
drag, startPoint x: 509, startPoint y: 656, endPoint x: 756, endPoint y: 719, distance: 254.9
click at [756, 719] on p "Definitely starting off from the onset of my immigration career. That's where I…" at bounding box center [841, 721] width 740 height 144
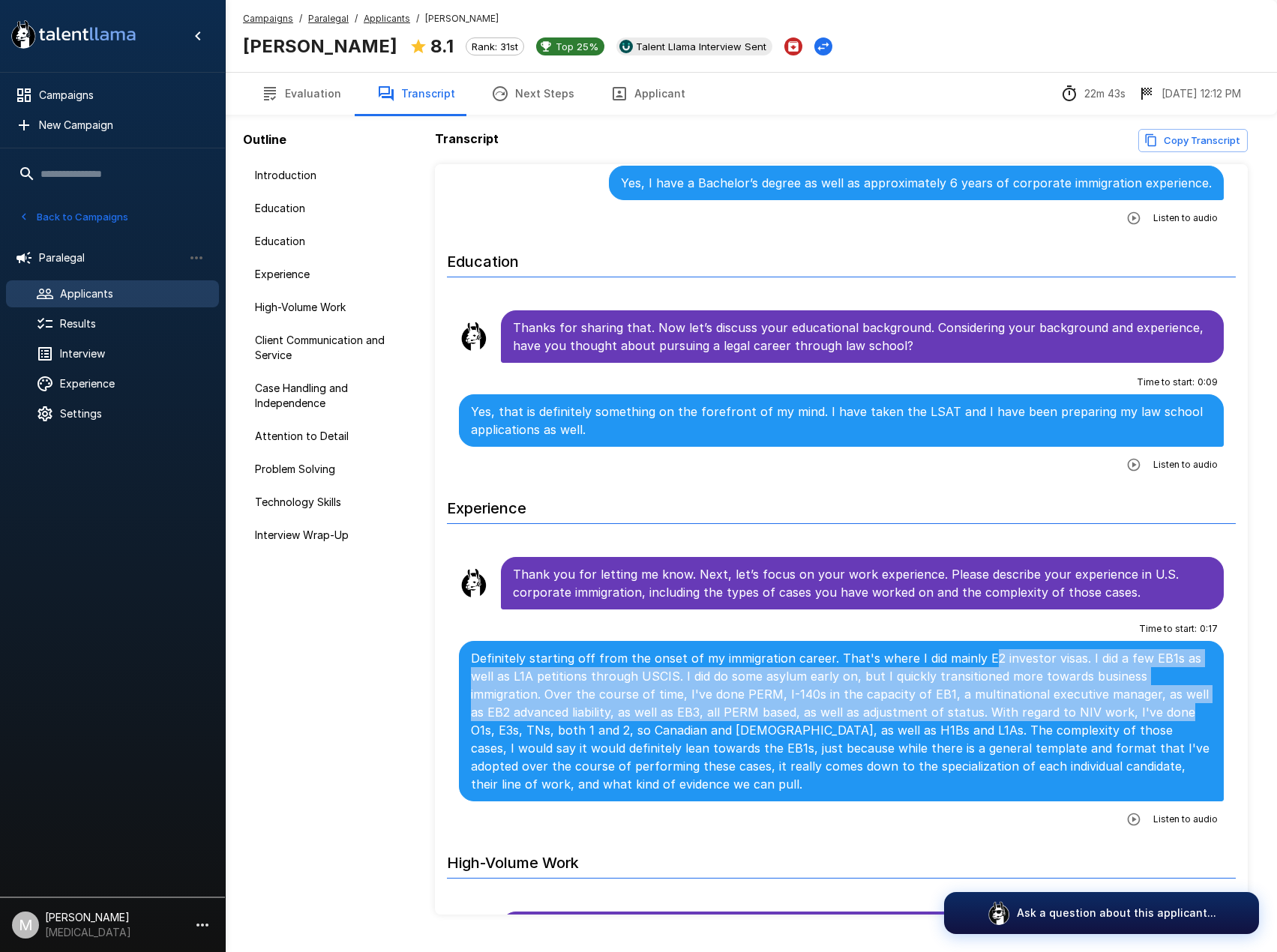
drag, startPoint x: 1008, startPoint y: 661, endPoint x: 1178, endPoint y: 714, distance: 178.1
click at [1183, 714] on div "Definitely starting off from the onset of my immigration career. That's where I…" at bounding box center [842, 721] width 765 height 161
click at [1177, 714] on p "Definitely starting off from the onset of my immigration career. That's where I…" at bounding box center [841, 721] width 740 height 144
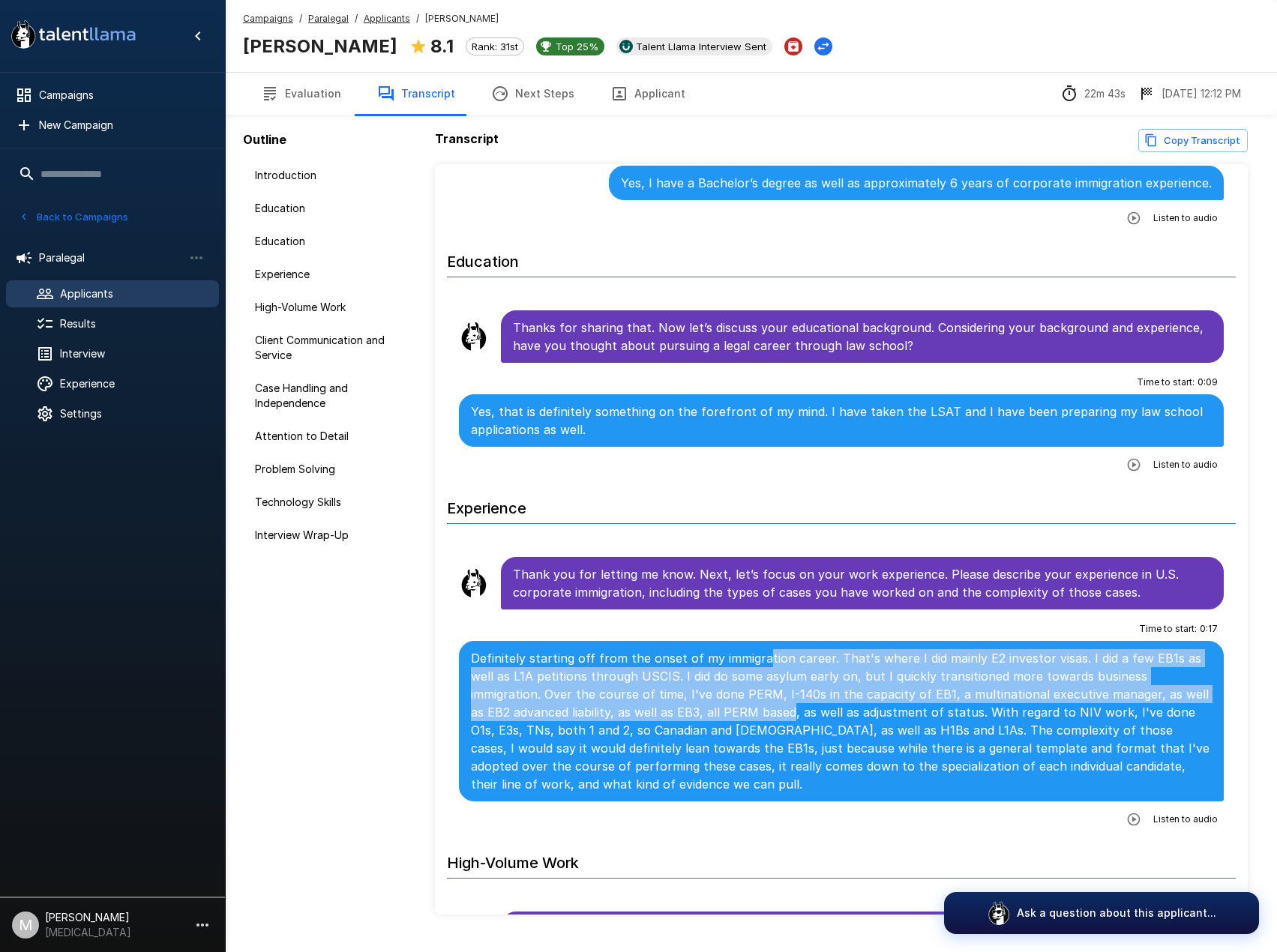
drag, startPoint x: 758, startPoint y: 656, endPoint x: 790, endPoint y: 719, distance: 70.7
click at [790, 719] on p "Definitely starting off from the onset of my immigration career. That's where I…" at bounding box center [841, 721] width 740 height 144
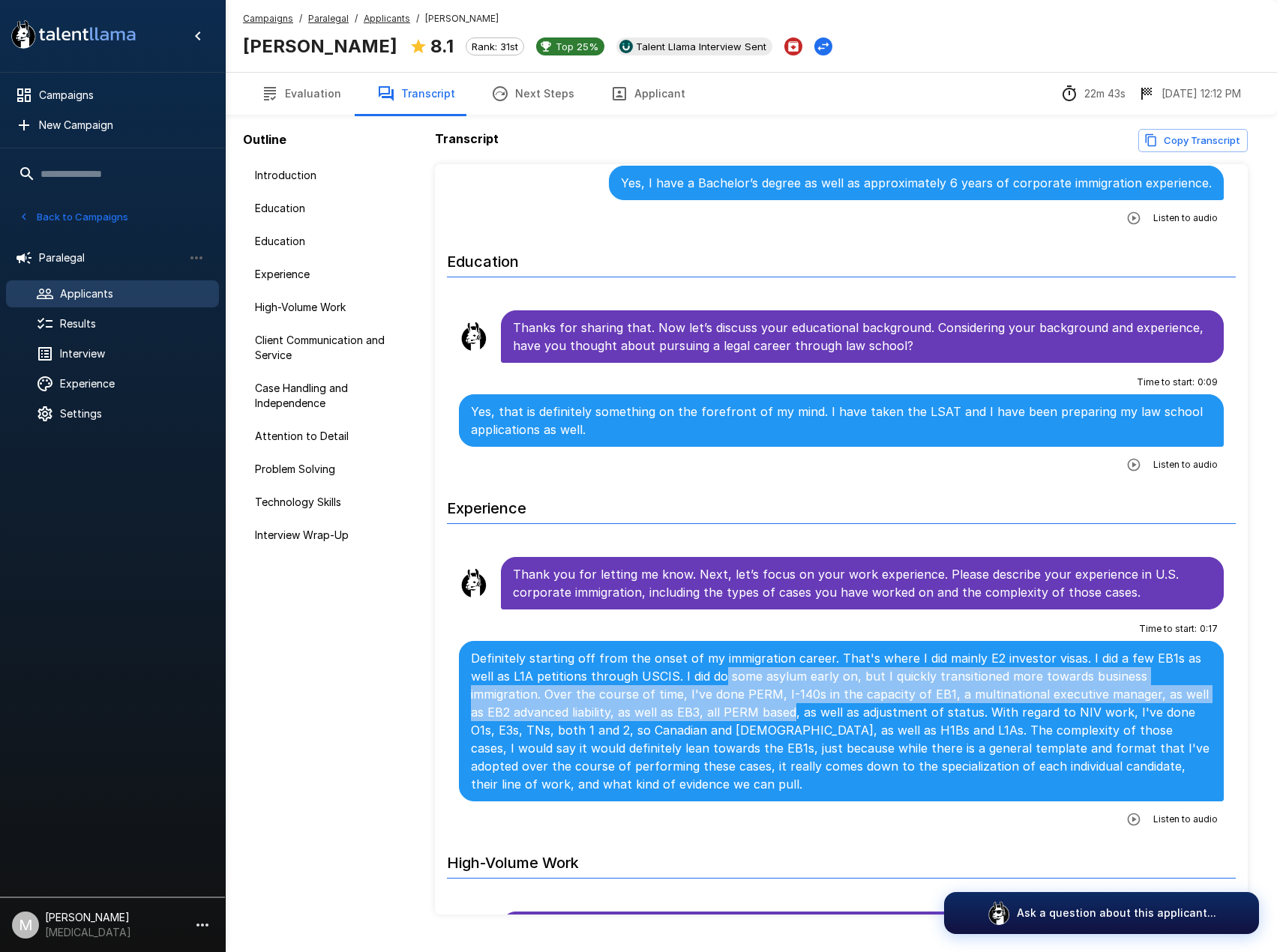
drag, startPoint x: 721, startPoint y: 674, endPoint x: 792, endPoint y: 719, distance: 84.1
click at [792, 719] on p "Definitely starting off from the onset of my immigration career. That's where I…" at bounding box center [841, 721] width 740 height 144
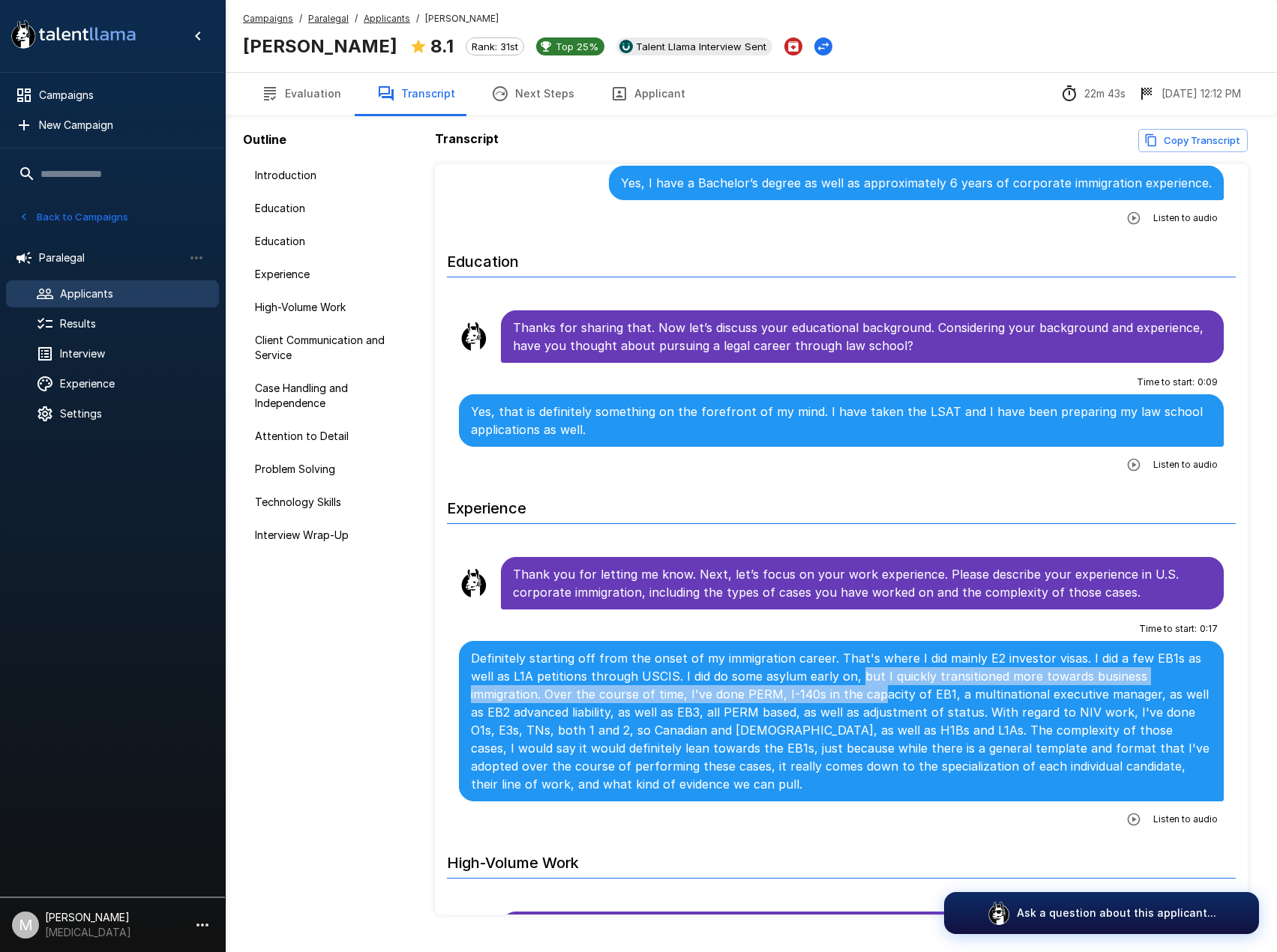
drag, startPoint x: 860, startPoint y: 671, endPoint x: 875, endPoint y: 700, distance: 32.6
click at [875, 700] on p "Definitely starting off from the onset of my immigration career. That's where I…" at bounding box center [841, 721] width 740 height 144
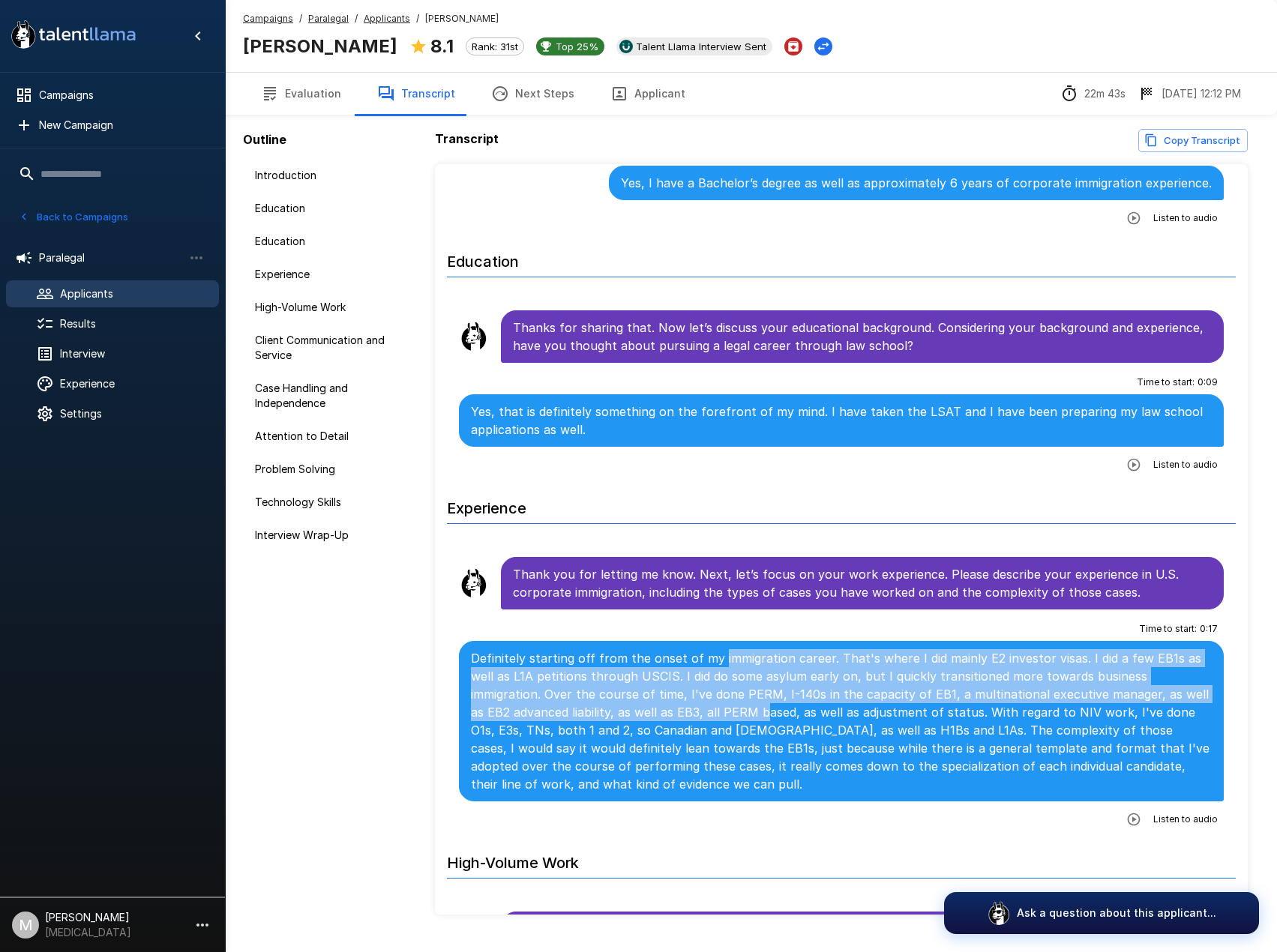
drag, startPoint x: 716, startPoint y: 649, endPoint x: 769, endPoint y: 713, distance: 83.1
click at [769, 713] on p "Definitely starting off from the onset of my immigration career. That's where I…" at bounding box center [841, 721] width 740 height 144
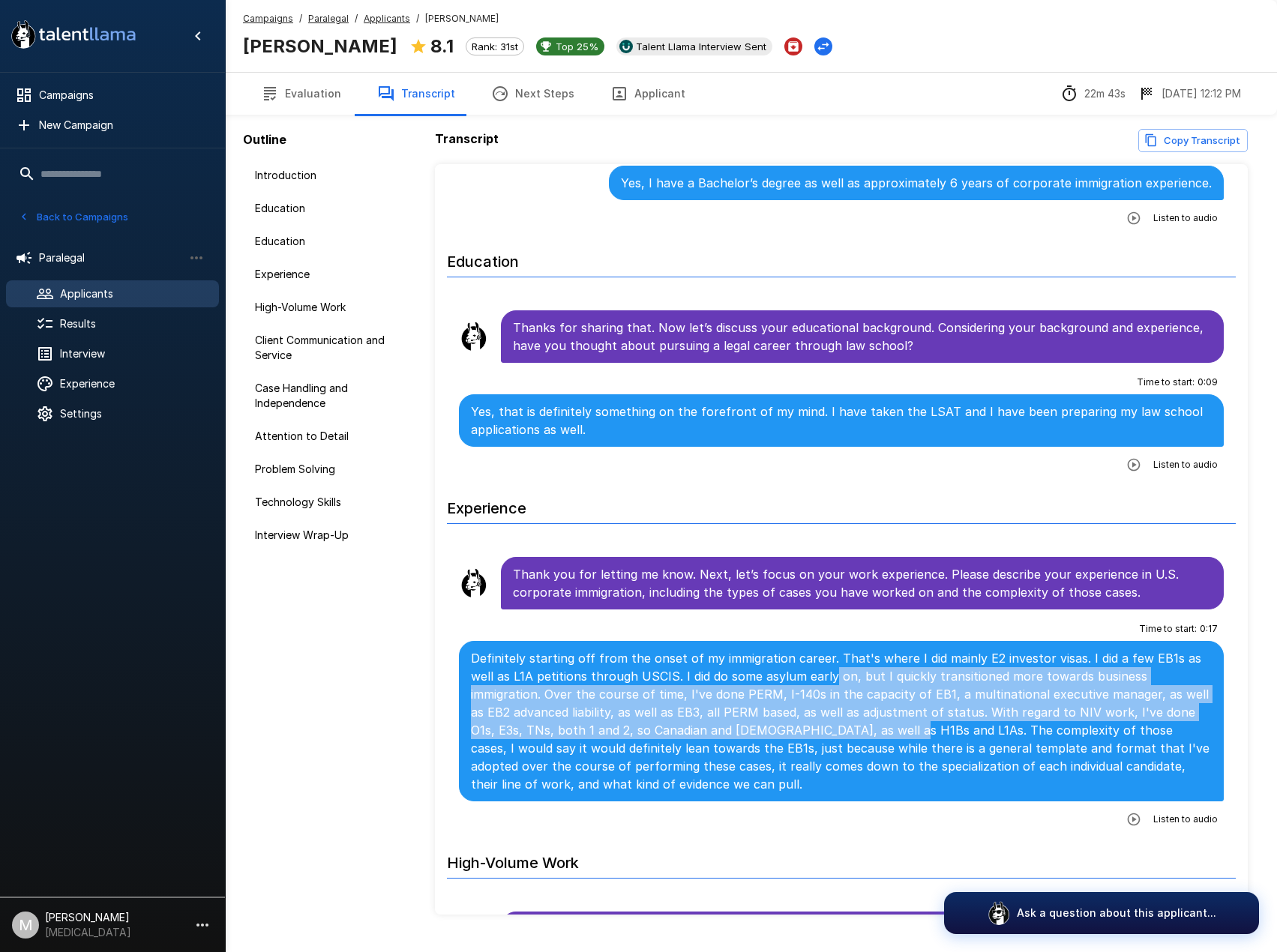
drag, startPoint x: 831, startPoint y: 682, endPoint x: 902, endPoint y: 732, distance: 86.8
click at [902, 732] on p "Definitely starting off from the onset of my immigration career. That's where I…" at bounding box center [841, 721] width 740 height 144
drag, startPoint x: 674, startPoint y: 677, endPoint x: 706, endPoint y: 727, distance: 59.4
click at [706, 727] on p "Definitely starting off from the onset of my immigration career. That's where I…" at bounding box center [841, 721] width 740 height 144
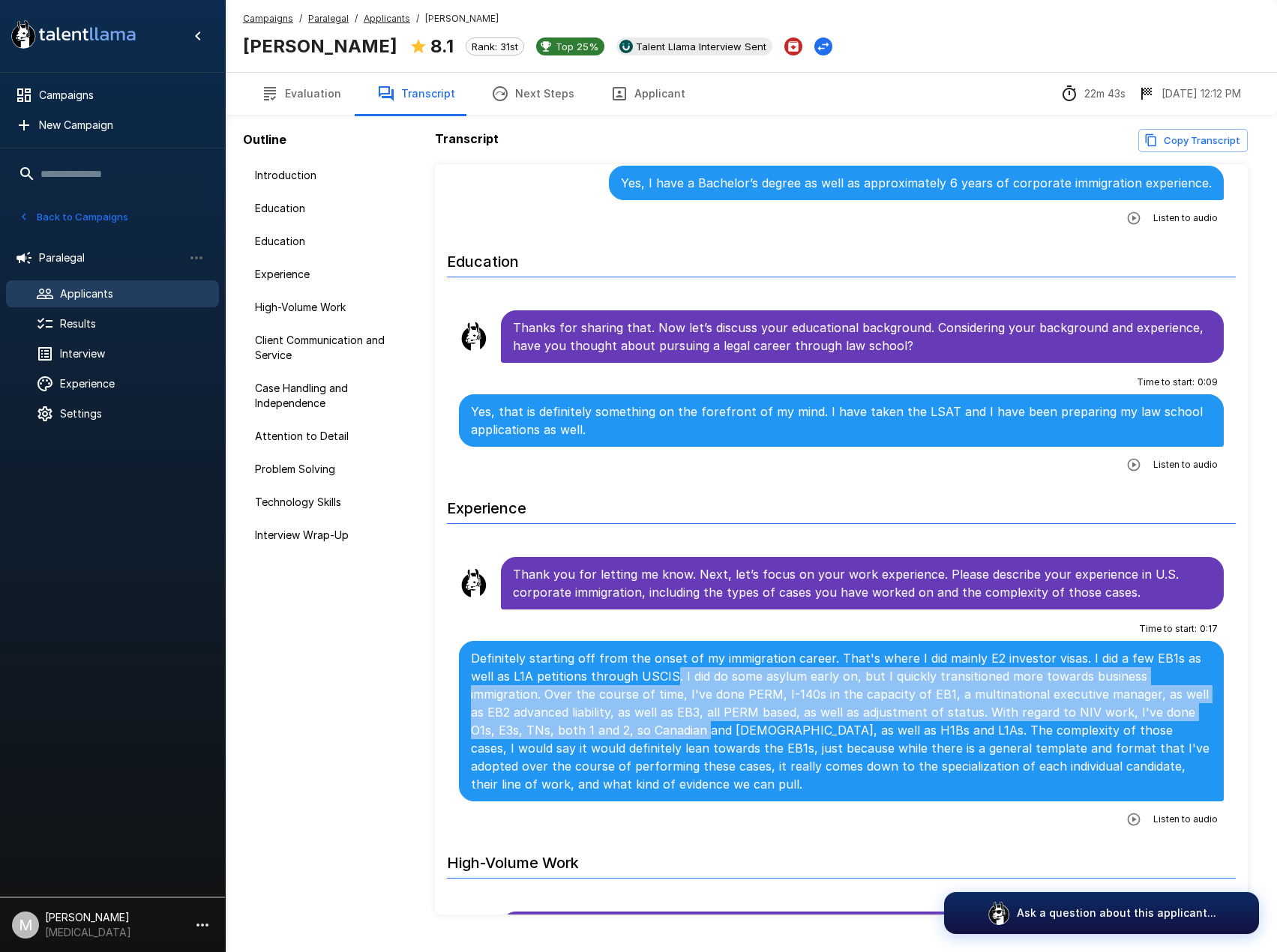
click at [707, 727] on p "Definitely starting off from the onset of my immigration career. That's where I…" at bounding box center [841, 721] width 740 height 144
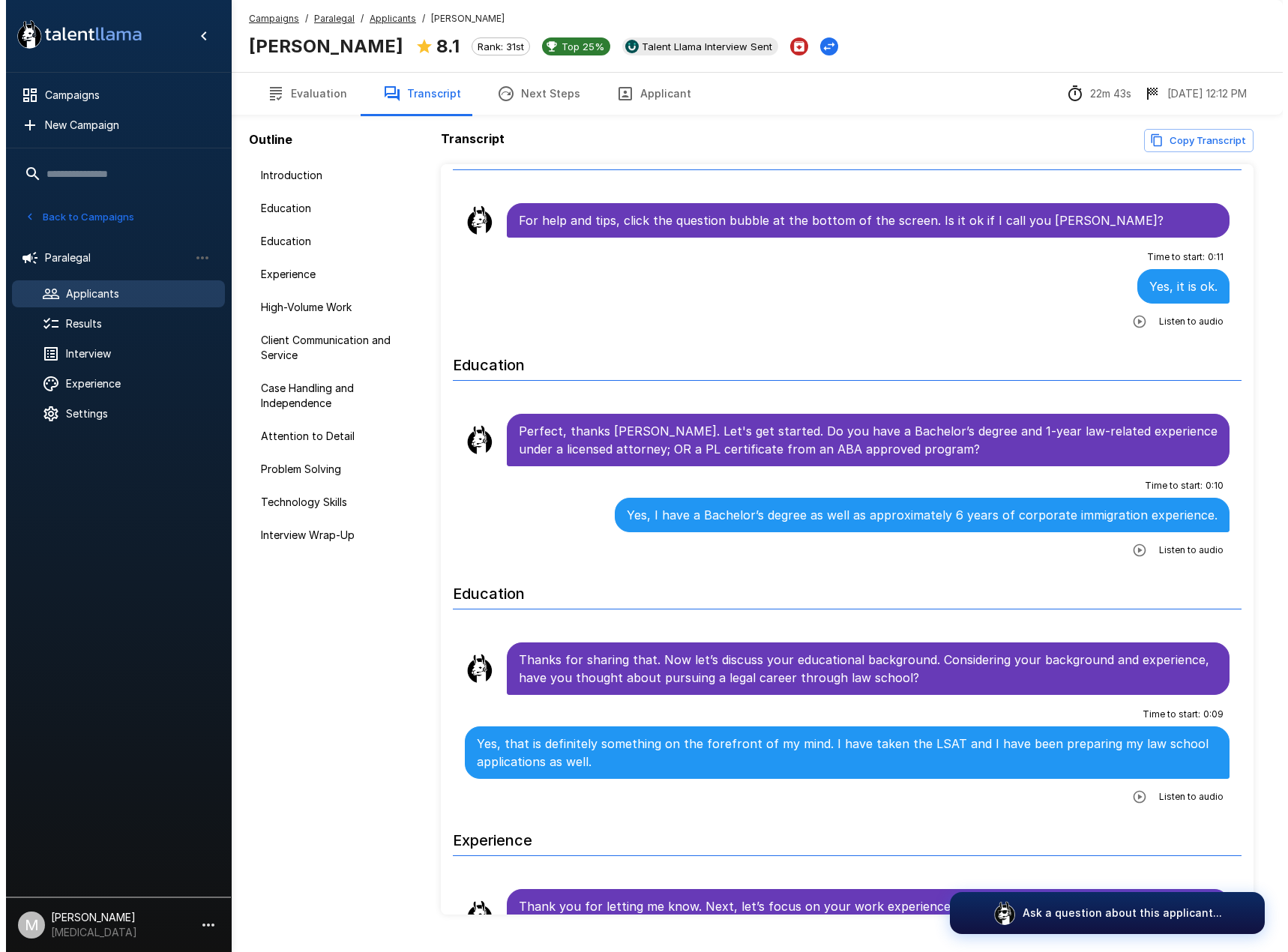
scroll to position [0, 0]
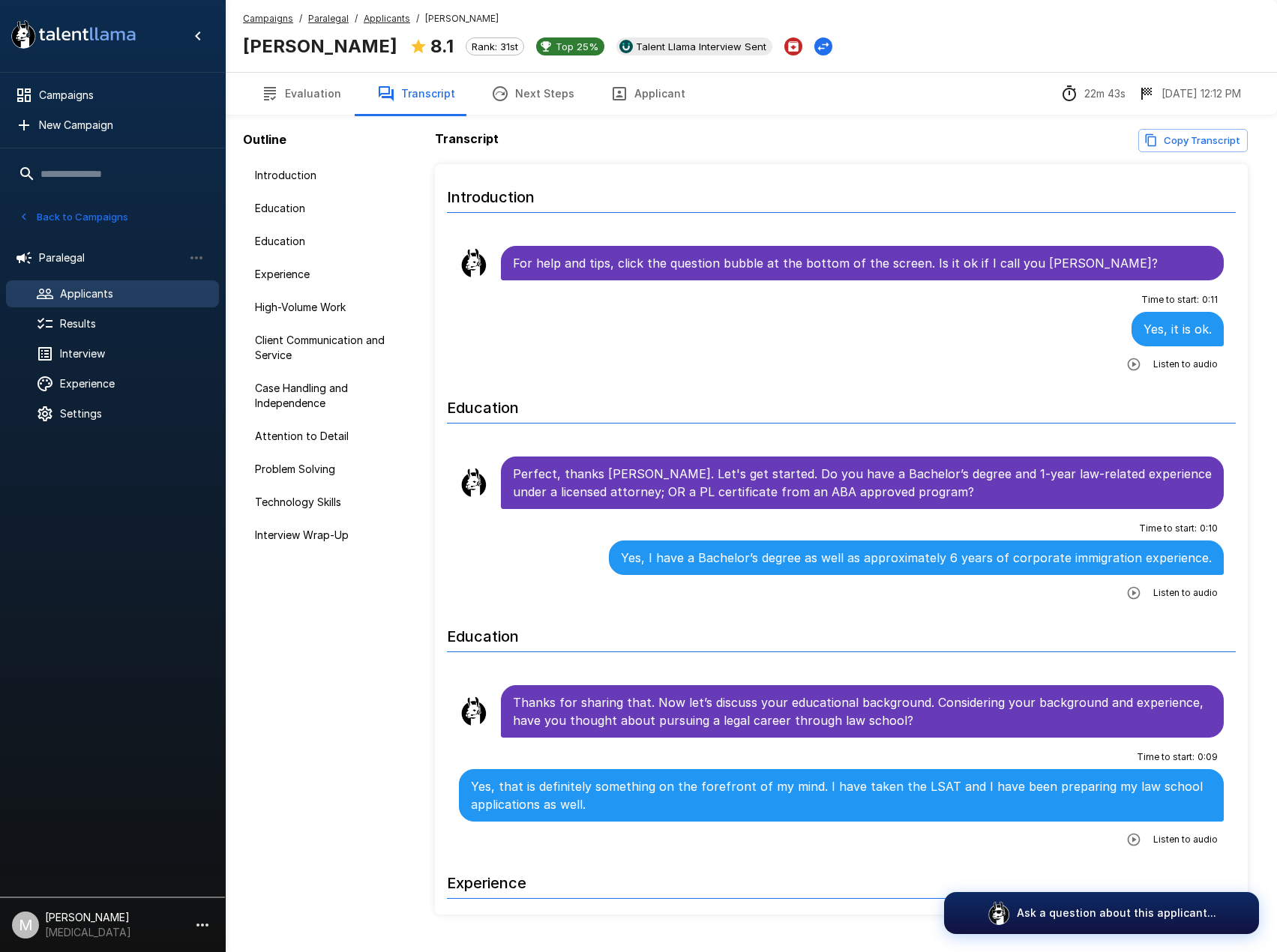
click at [663, 98] on button "Applicant" at bounding box center [648, 94] width 111 height 42
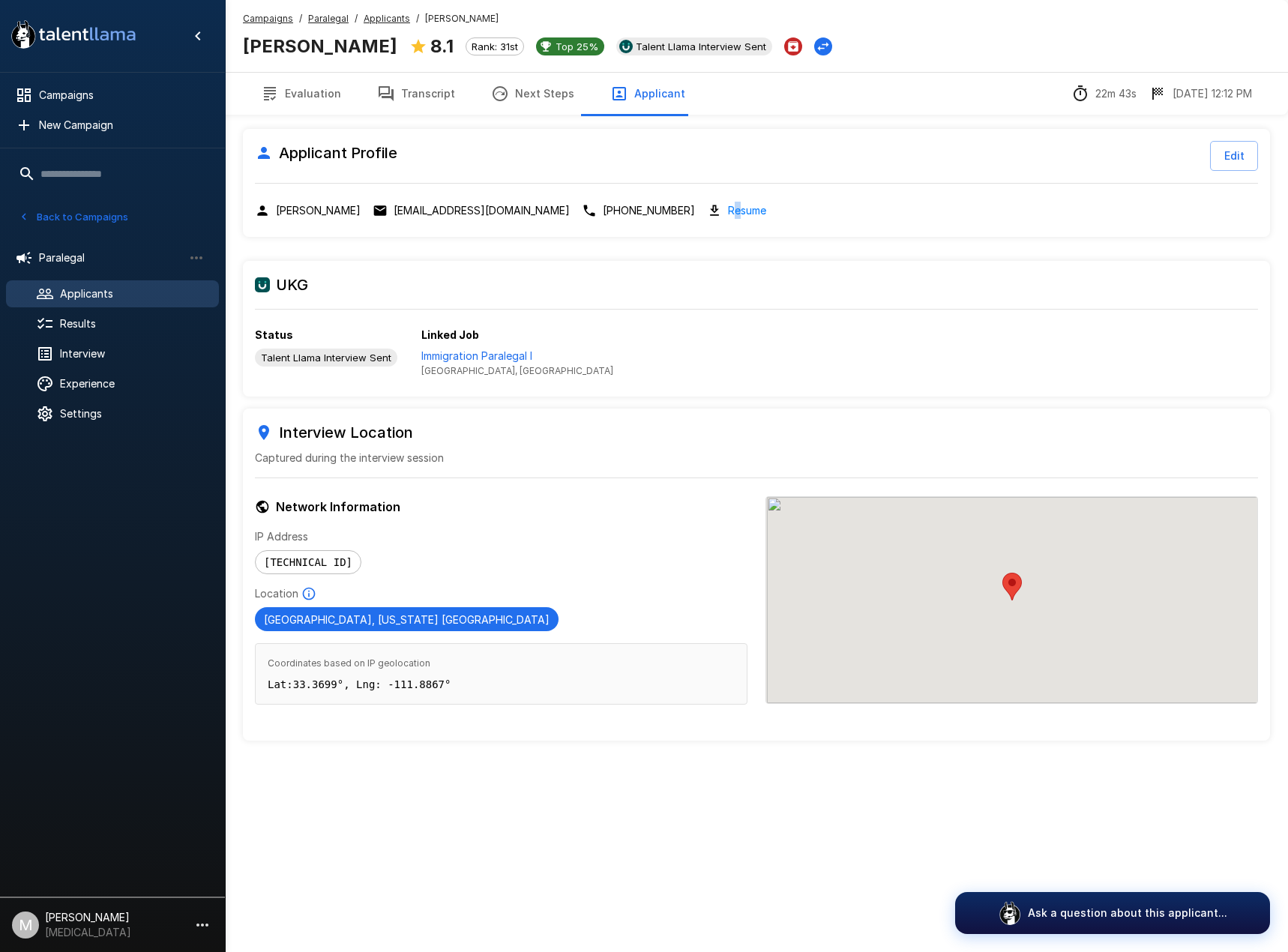
click at [728, 205] on link "Resume" at bounding box center [747, 210] width 38 height 17
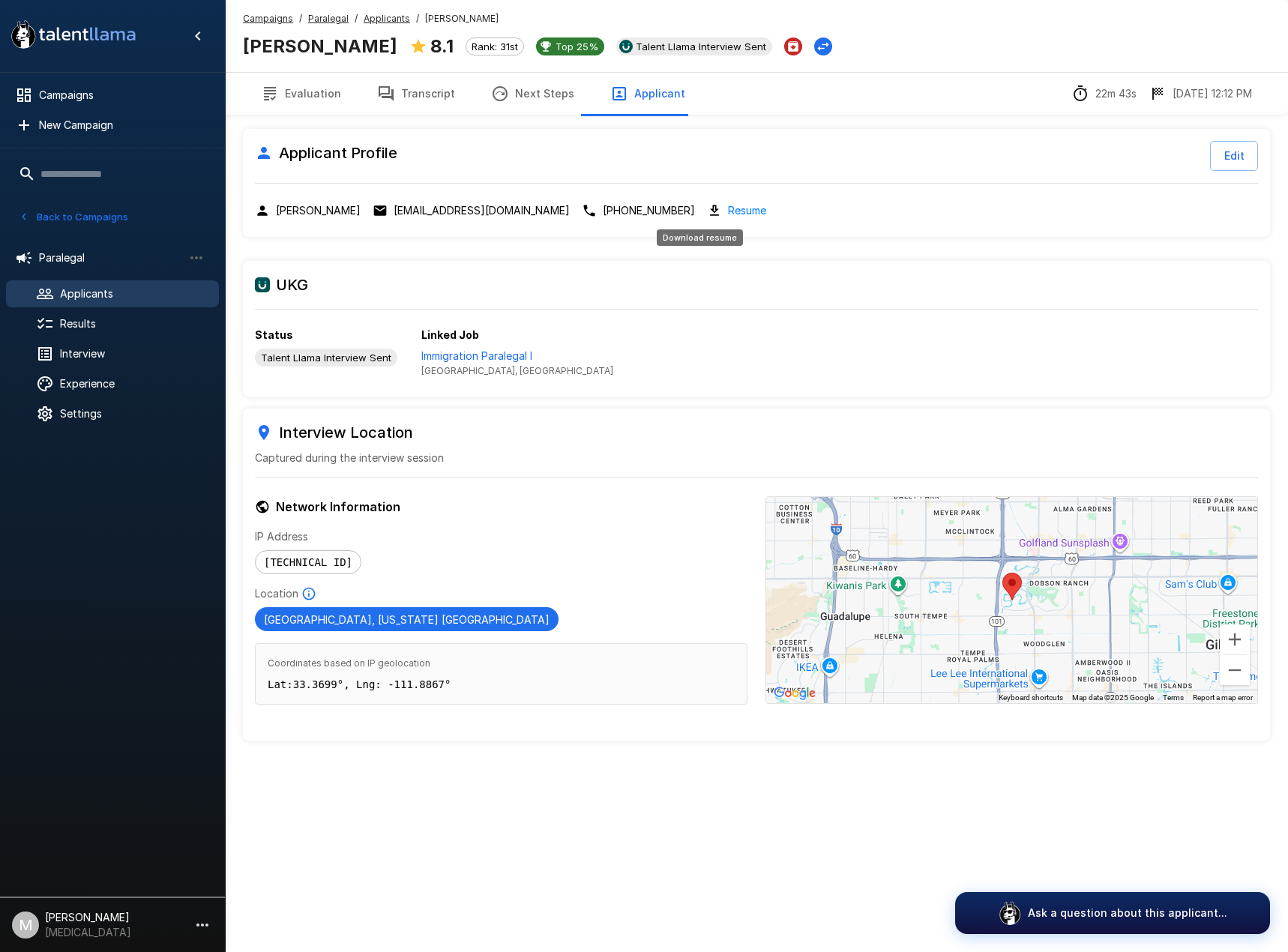
click at [728, 215] on link "Resume" at bounding box center [747, 210] width 38 height 17
